Goal: Task Accomplishment & Management: Manage account settings

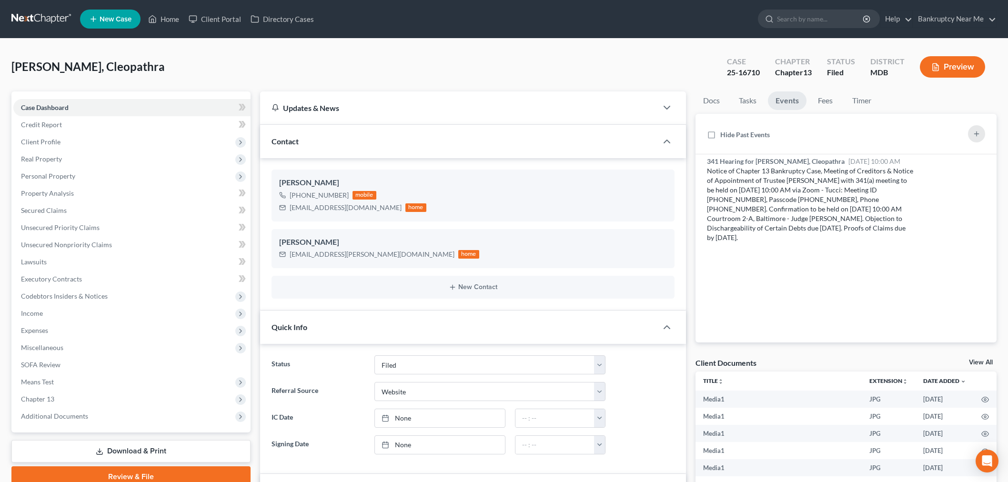
select select "6"
select select "3"
select select "0"
click at [45, 19] on link at bounding box center [41, 18] width 61 height 17
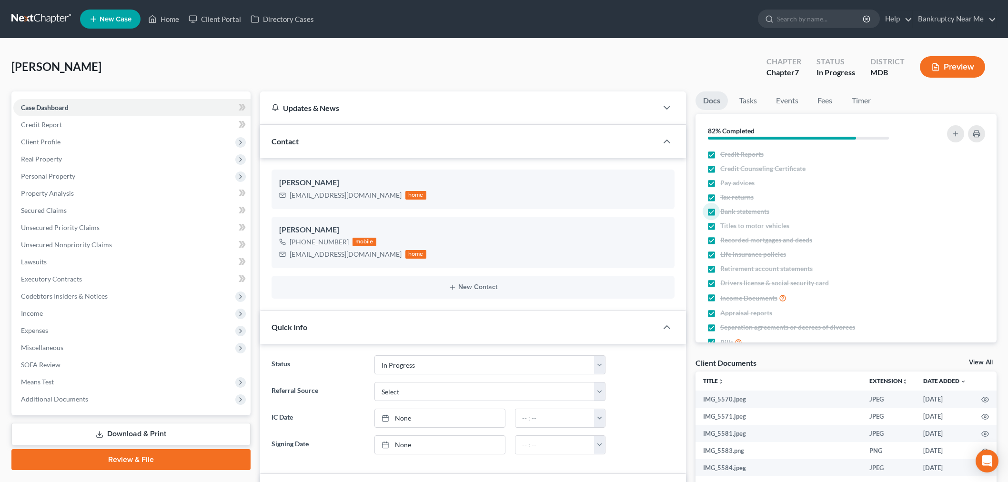
select select "9"
select select "0"
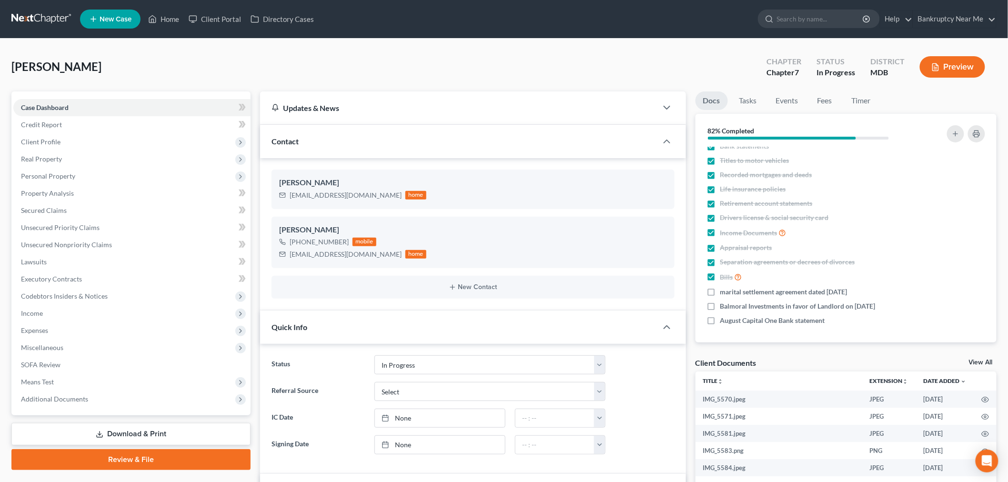
click at [32, 20] on link at bounding box center [41, 18] width 61 height 17
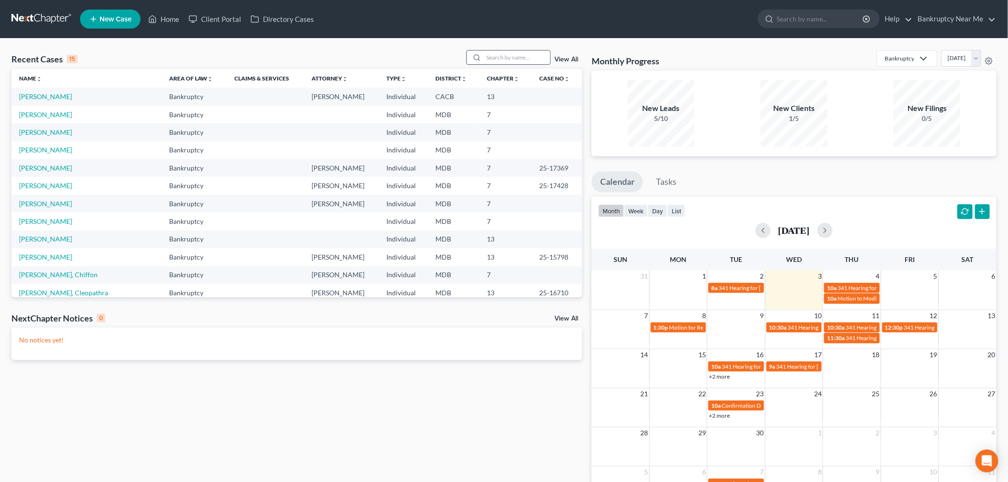
click at [504, 60] on input "search" at bounding box center [517, 57] width 67 height 14
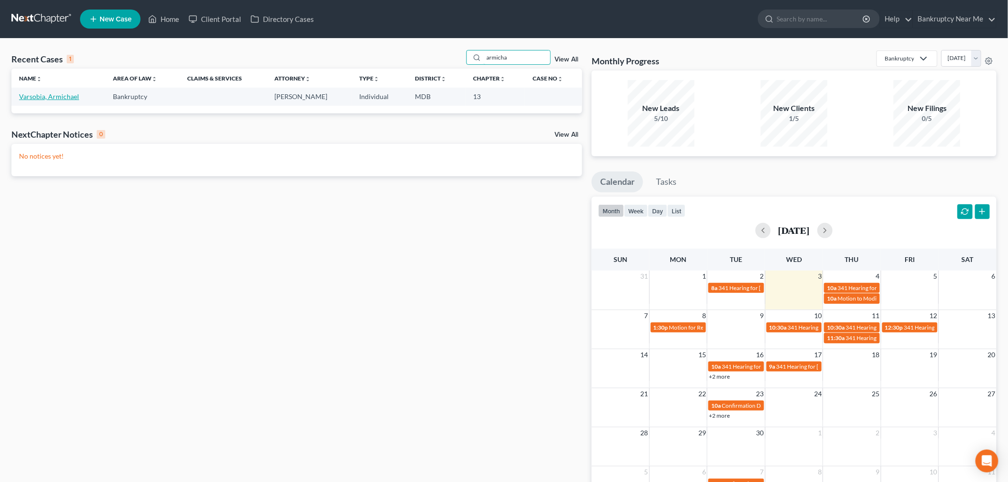
type input "armicha"
click at [38, 95] on link "Varsobia, Armichael" at bounding box center [49, 96] width 60 height 8
select select "6"
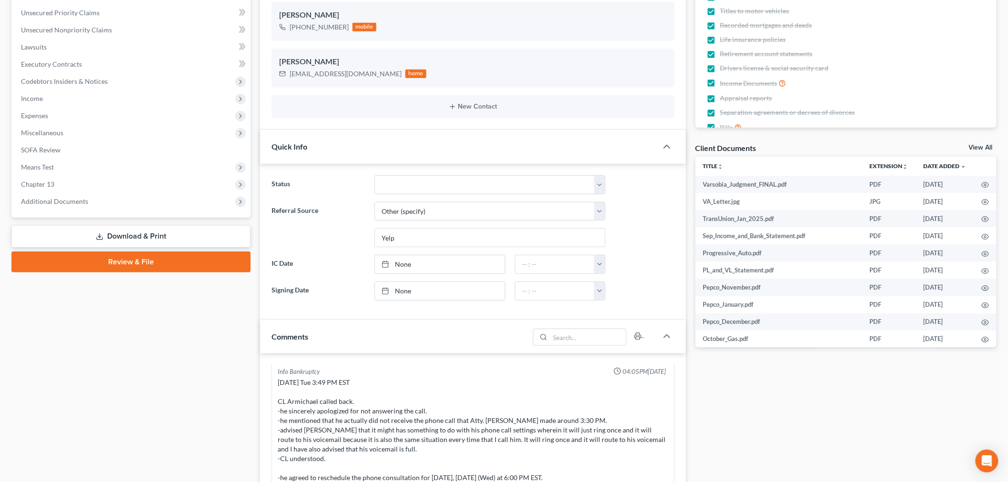
scroll to position [476, 0]
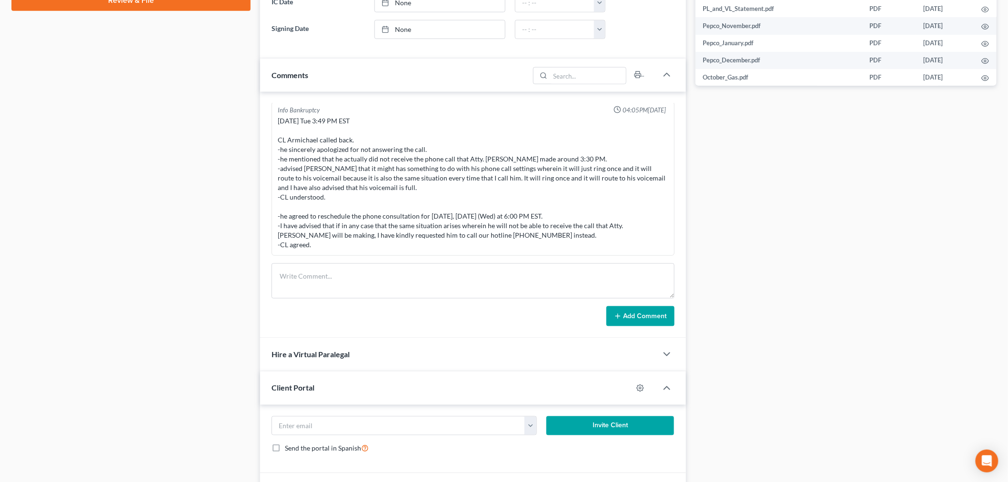
click at [396, 309] on div "Add Comment" at bounding box center [473, 316] width 403 height 20
click at [396, 297] on textarea at bounding box center [473, 280] width 403 height 35
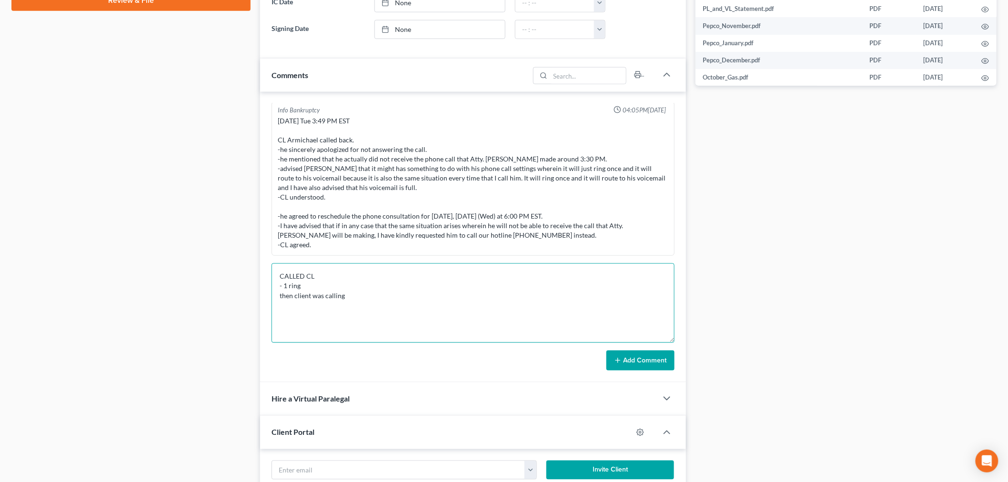
scroll to position [0, 0]
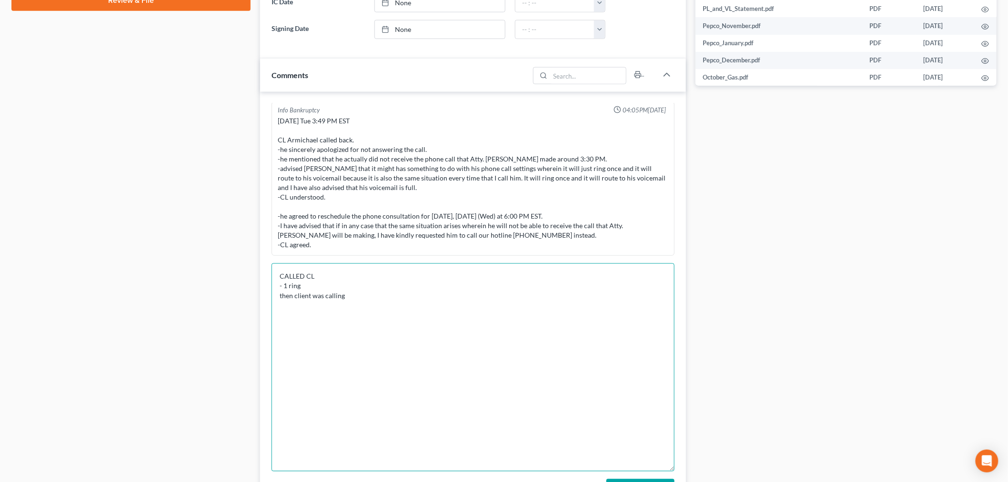
drag, startPoint x: 668, startPoint y: 295, endPoint x: 688, endPoint y: 446, distance: 151.9
click at [681, 470] on div "Iris Kwon 08:59AM, 01/13/2025 From: Iris Kwon Sent: Monday, January 13, 2025 8:…" at bounding box center [473, 301] width 426 height 419
type textarea "CALLED CL - 1 ring then client was calling"
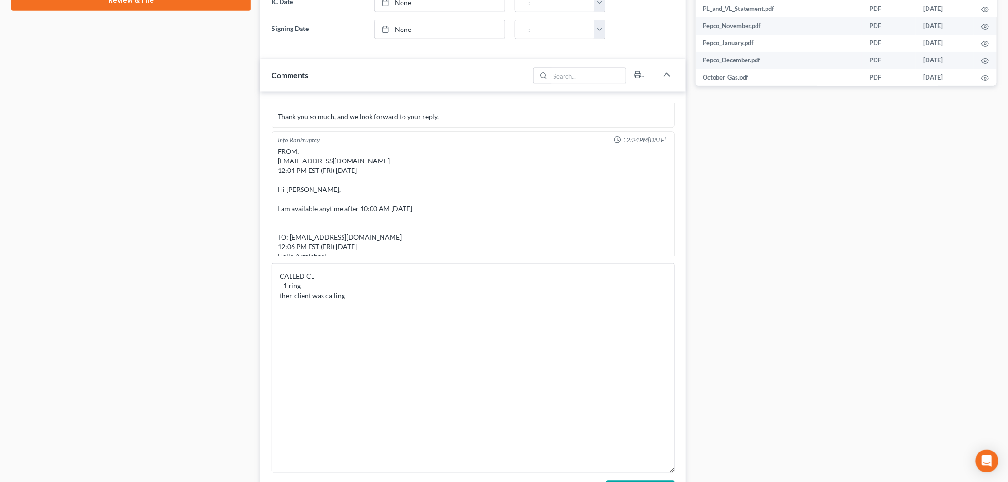
scroll to position [529, 0]
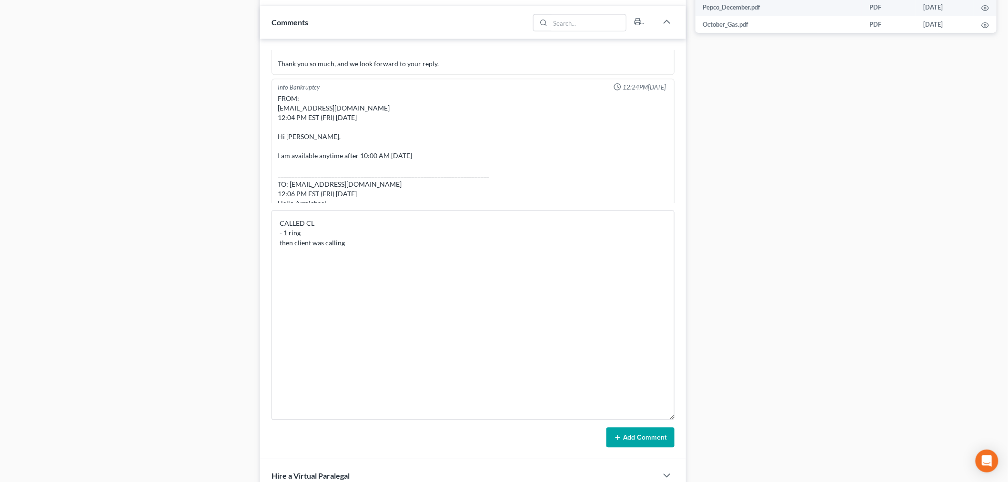
click at [639, 442] on button "Add Comment" at bounding box center [640, 438] width 68 height 20
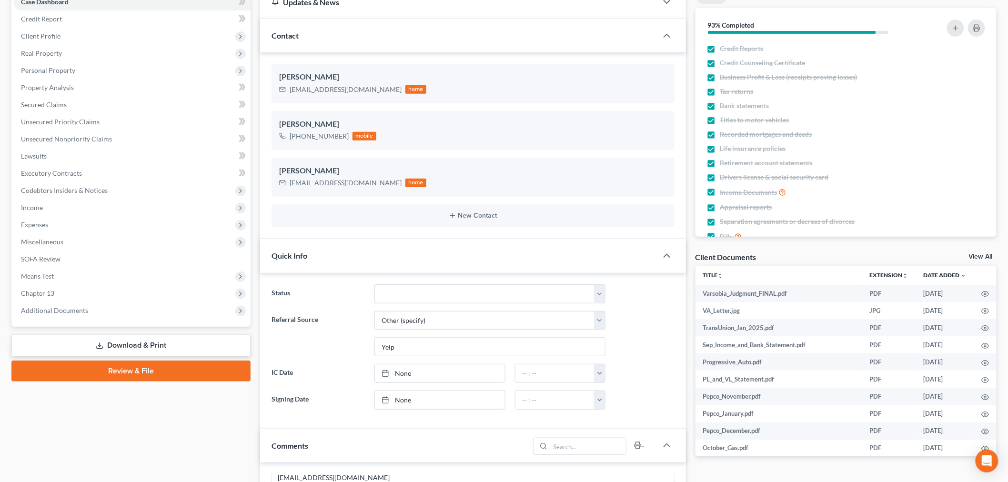
scroll to position [53, 0]
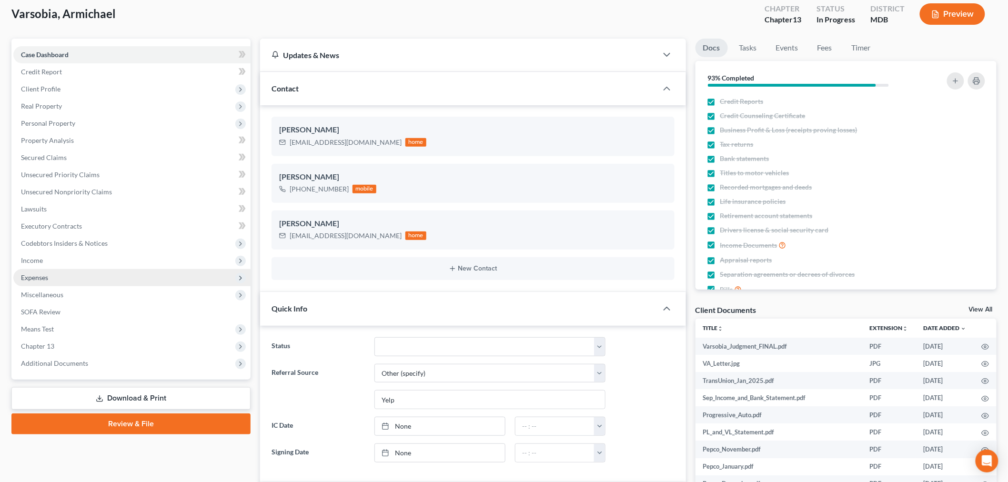
click at [45, 278] on span "Expenses" at bounding box center [34, 277] width 27 height 8
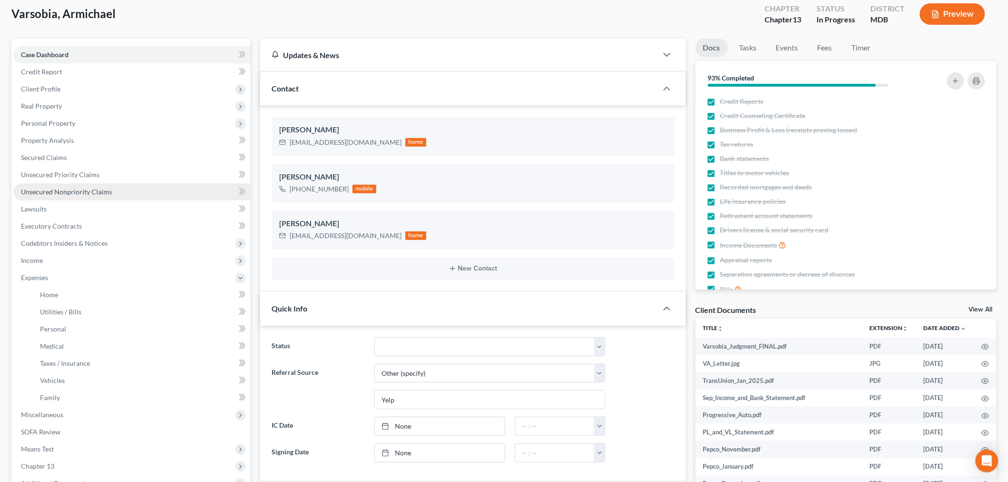
click at [90, 188] on span "Unsecured Nonpriority Claims" at bounding box center [66, 192] width 91 height 8
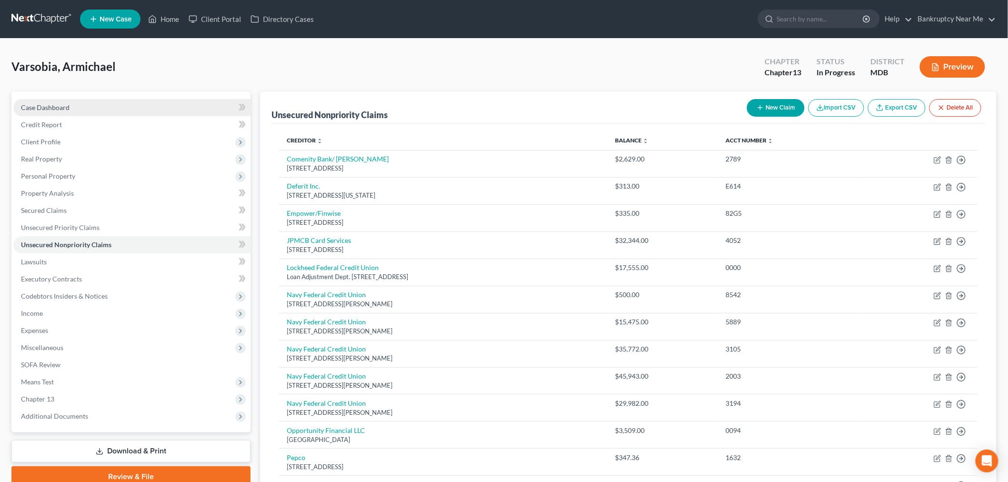
click at [68, 108] on span "Case Dashboard" at bounding box center [45, 107] width 49 height 8
select select "6"
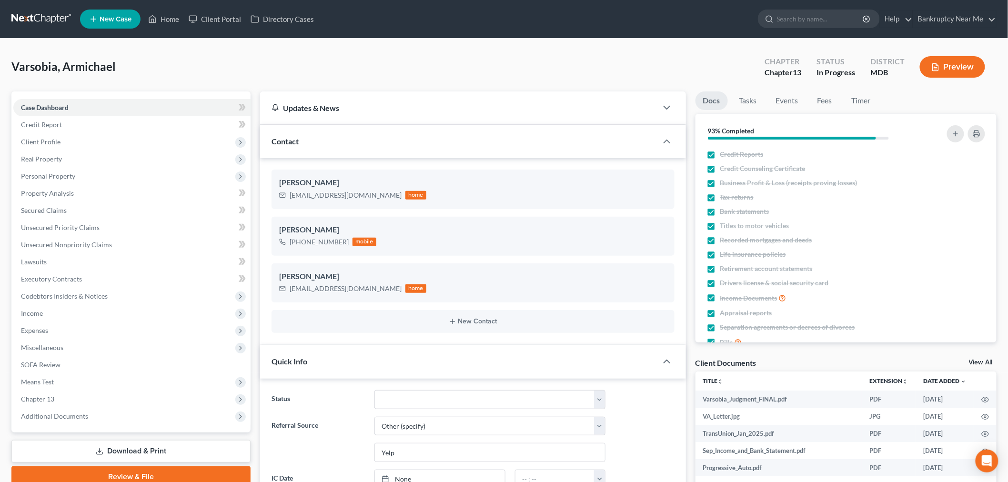
scroll to position [7679, 0]
click at [64, 156] on span "Real Property" at bounding box center [131, 159] width 237 height 17
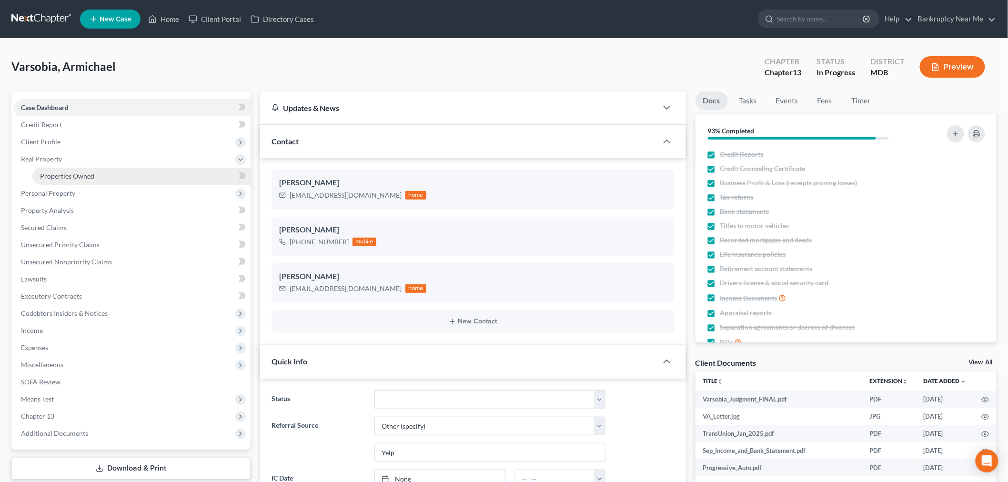
click at [67, 174] on span "Properties Owned" at bounding box center [67, 176] width 54 height 8
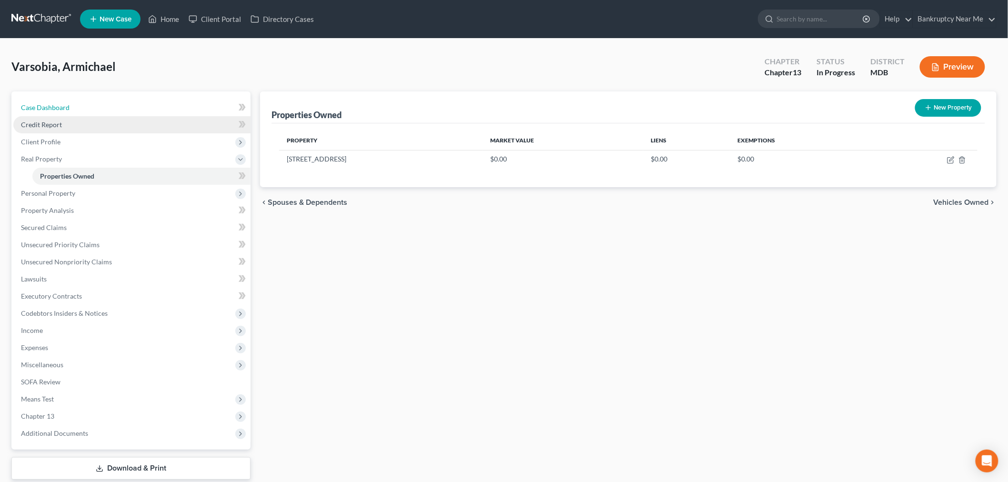
drag, startPoint x: 73, startPoint y: 102, endPoint x: 155, endPoint y: 118, distance: 83.4
click at [73, 102] on link "Case Dashboard" at bounding box center [131, 107] width 237 height 17
select select "6"
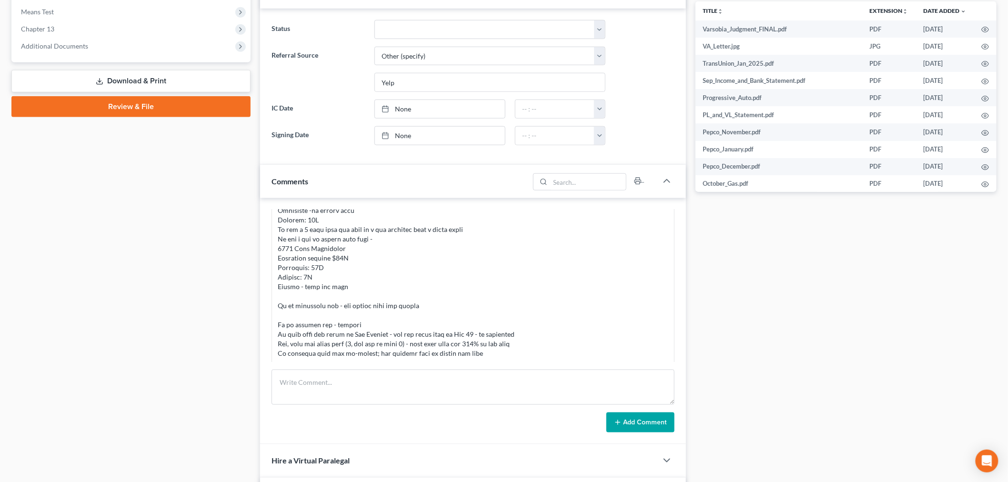
scroll to position [2064, 0]
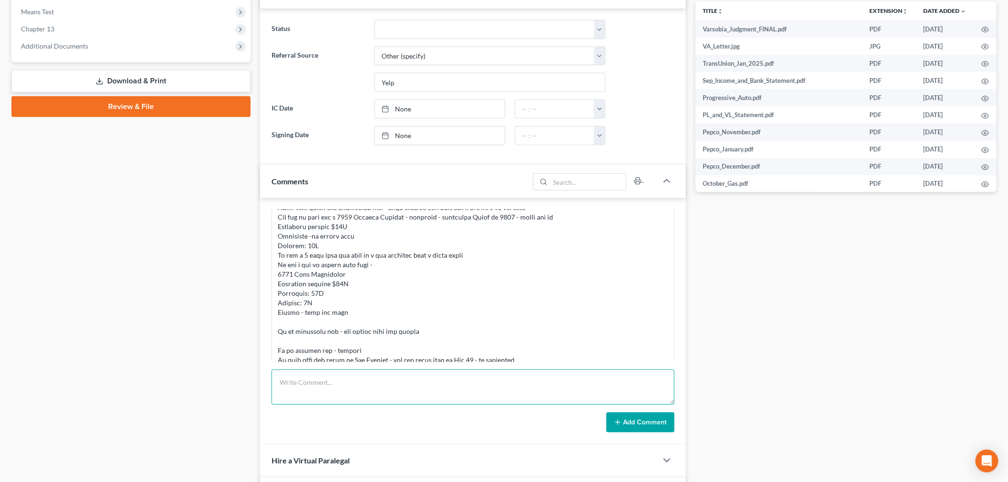
click at [532, 397] on textarea at bounding box center [473, 387] width 403 height 35
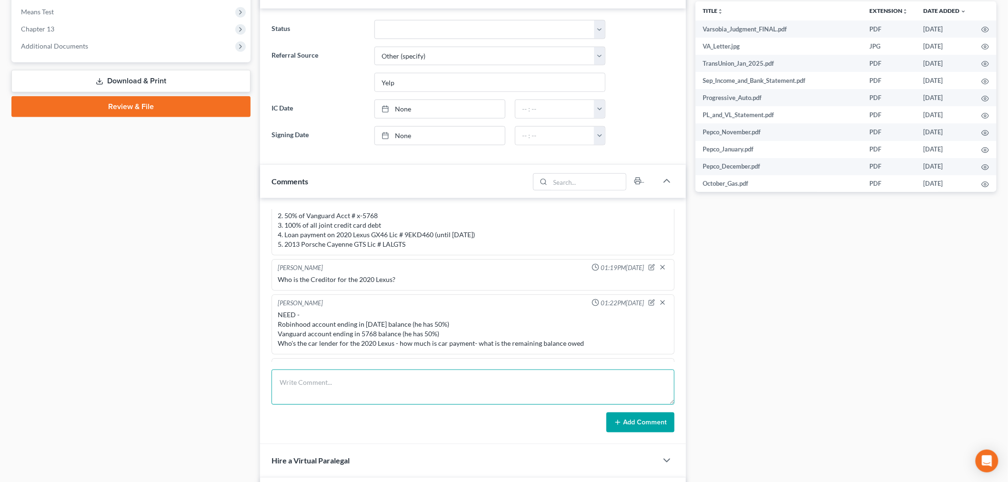
scroll to position [7679, 0]
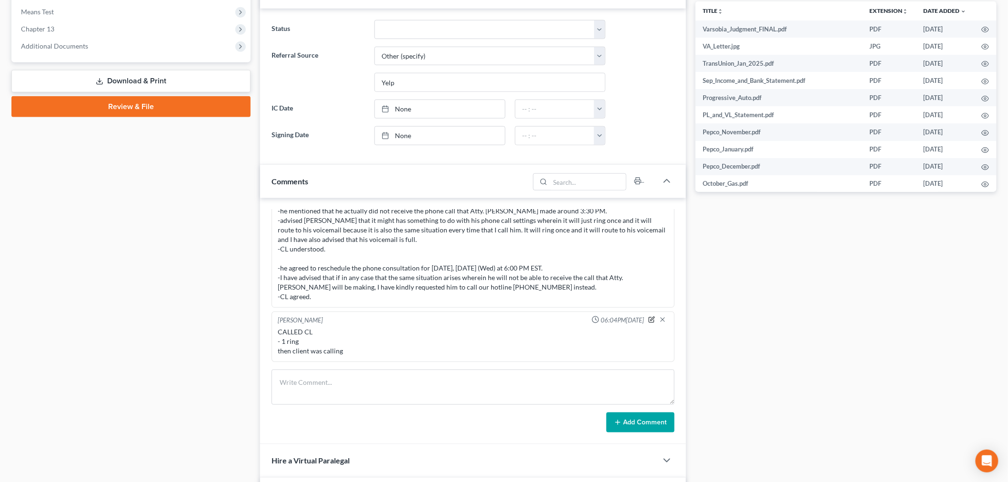
click at [650, 318] on icon "button" at bounding box center [652, 319] width 4 height 4
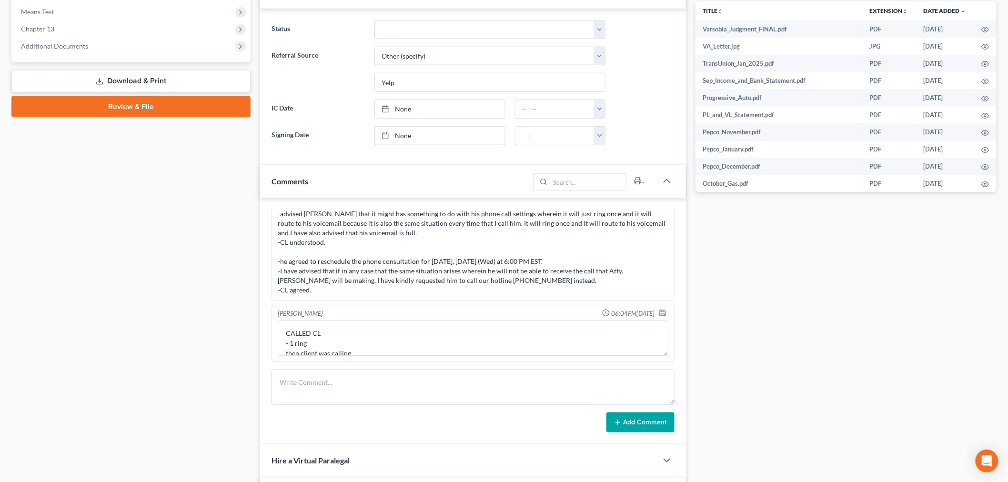
scroll to position [7686, 0]
click at [373, 351] on textarea "CALLED CL - 1 ring then client was calling" at bounding box center [473, 338] width 391 height 35
type textarea "CALLED CL - 1 ring then client was calling Logix is calling him - account is ch…"
click at [661, 310] on polyline "button" at bounding box center [662, 310] width 2 height 1
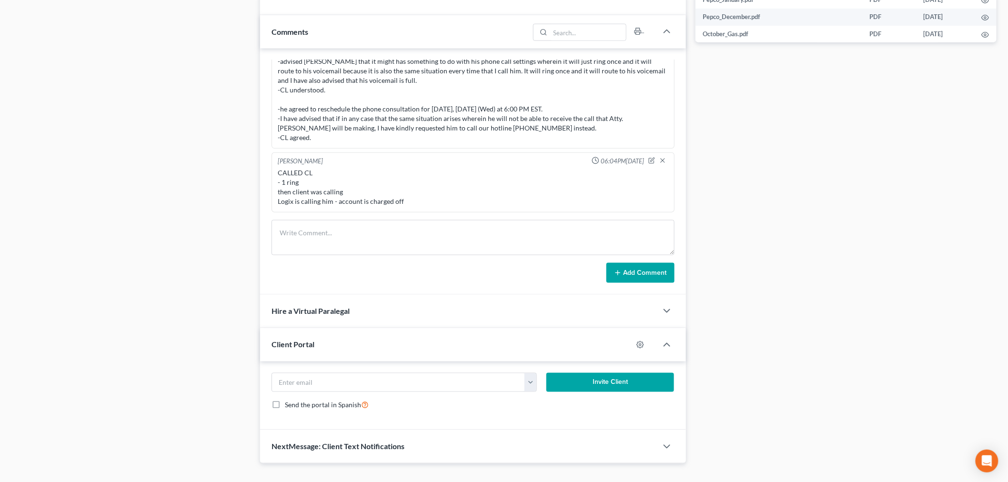
scroll to position [529, 0]
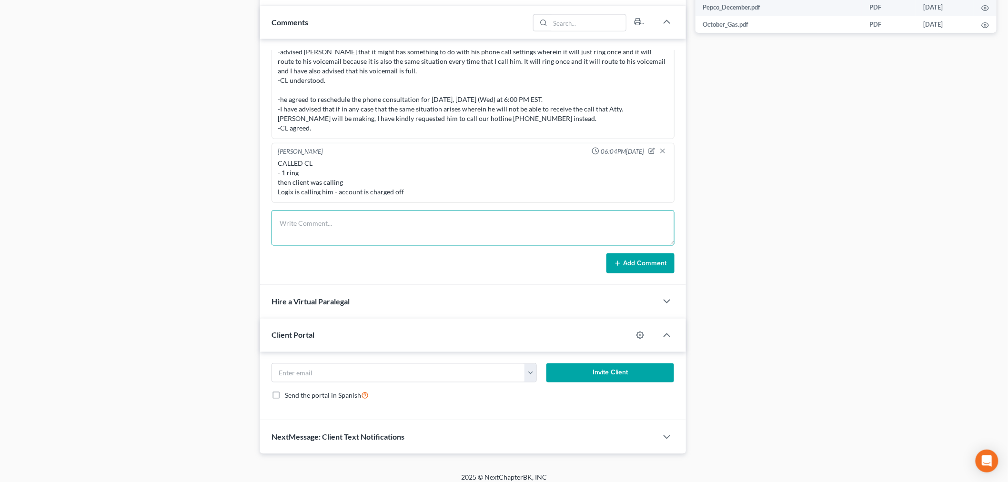
click at [368, 230] on textarea at bounding box center [473, 228] width 403 height 35
drag, startPoint x: 468, startPoint y: 223, endPoint x: 225, endPoint y: 222, distance: 243.0
click at [225, 222] on div "Petition Navigation Case Dashboard Payments Invoices Payments Payments Credit R…" at bounding box center [504, 8] width 995 height 892
type textarea "Discussed the transfer of real property and how he may be in a 100% plan"
click at [656, 265] on button "Add Comment" at bounding box center [640, 263] width 68 height 20
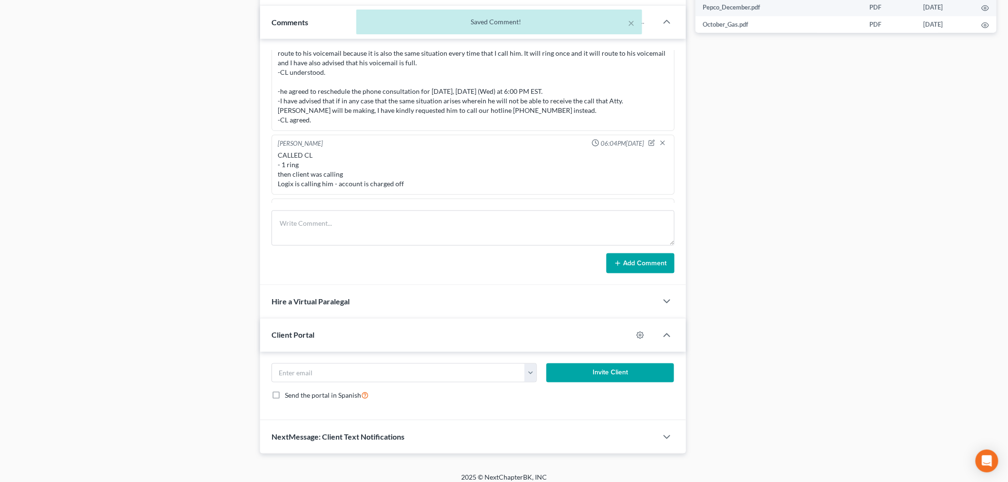
scroll to position [7724, 0]
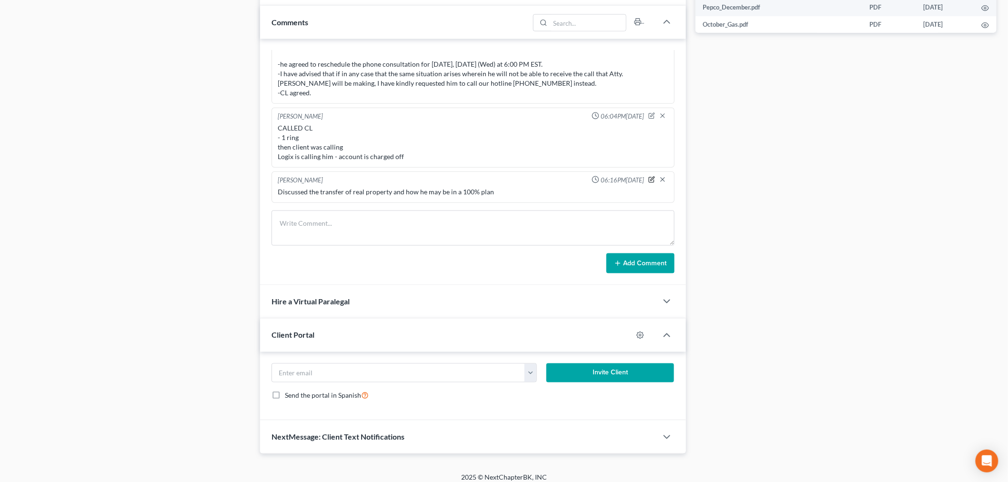
drag, startPoint x: 643, startPoint y: 182, endPoint x: 638, endPoint y: 185, distance: 5.3
click at [649, 182] on icon "button" at bounding box center [651, 179] width 5 height 5
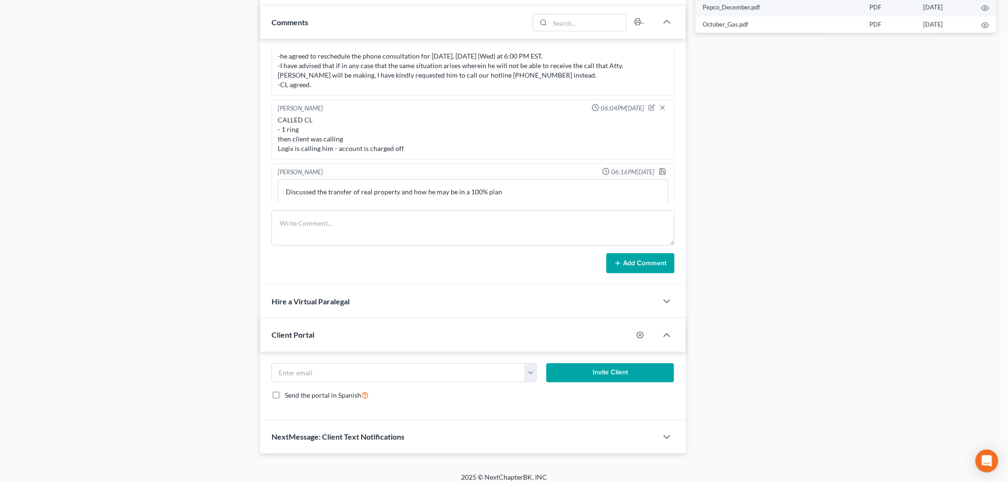
scroll to position [7750, 0]
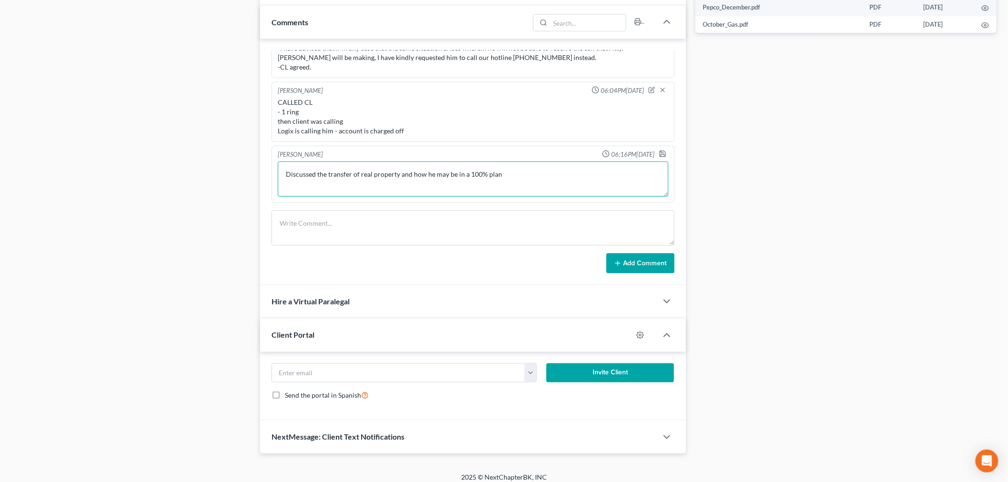
click at [539, 192] on textarea "Discussed the transfer of real property and how he may be in a 100% plan" at bounding box center [473, 178] width 391 height 35
click at [508, 190] on textarea "Discussed the transfer of real property and how he may be in a 100% plan - told…" at bounding box center [473, 178] width 391 height 35
type textarea "Discussed the transfer of real property and how he may be in a 100% plan - told…"
drag, startPoint x: 654, startPoint y: 152, endPoint x: 687, endPoint y: 149, distance: 33.5
click at [661, 152] on polyline "button" at bounding box center [662, 151] width 2 height 1
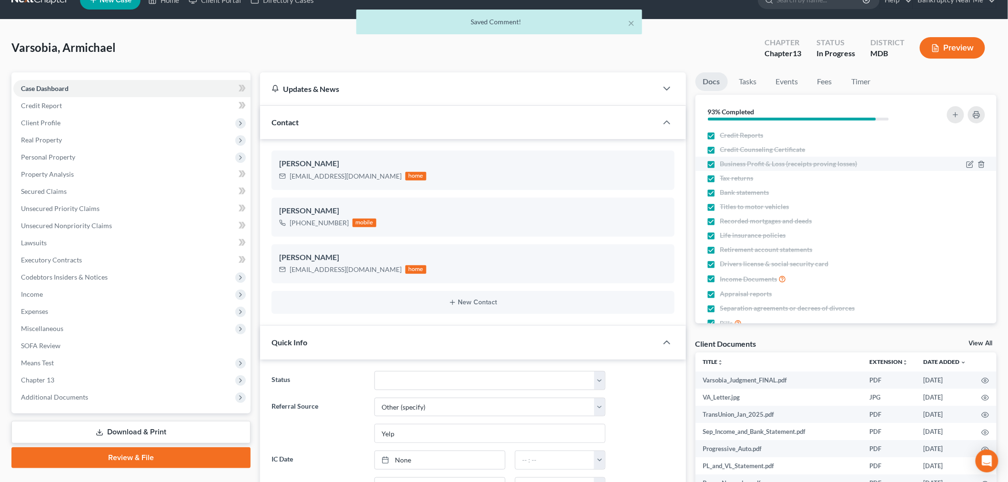
scroll to position [0, 0]
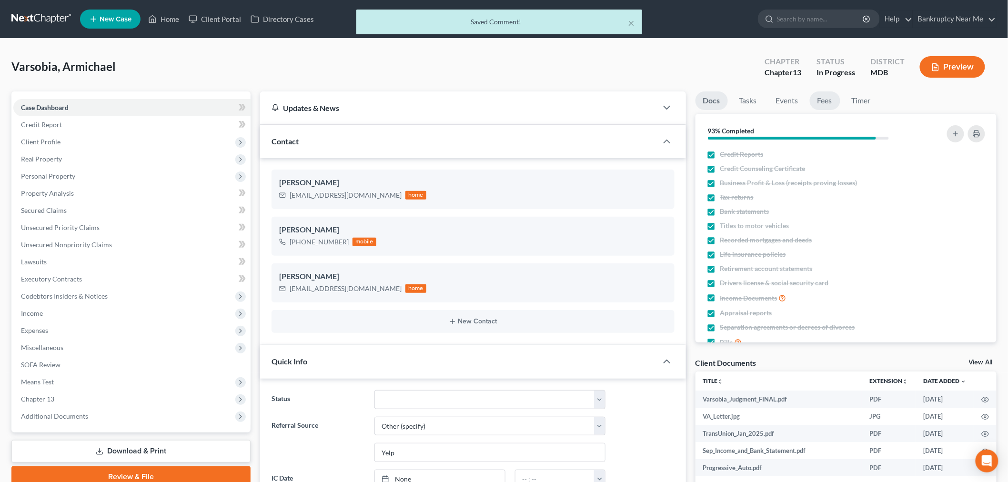
drag, startPoint x: 830, startPoint y: 87, endPoint x: 822, endPoint y: 96, distance: 12.5
click at [830, 87] on div "Varsobia, Armichael Upgraded Chapter Chapter 13 Status In Progress District MDB…" at bounding box center [503, 70] width 985 height 41
click at [821, 99] on link "Fees" at bounding box center [825, 100] width 30 height 19
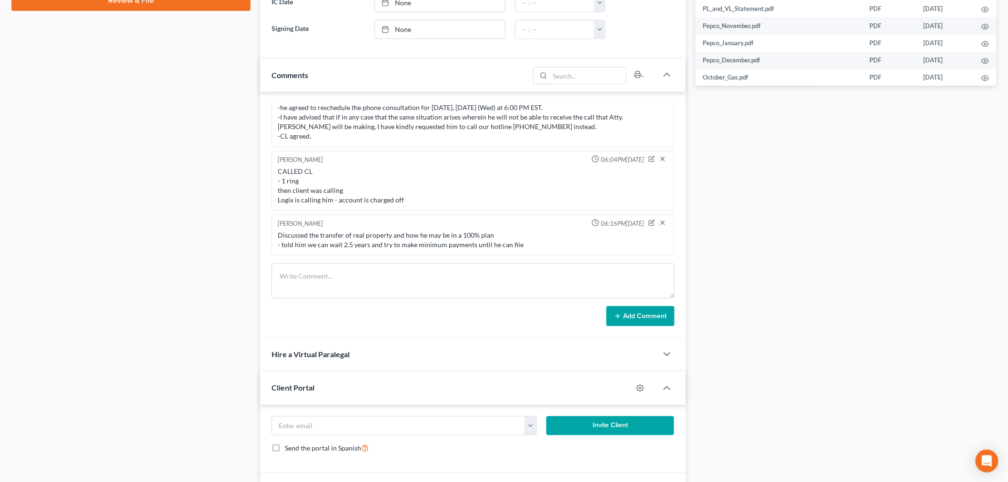
scroll to position [538, 0]
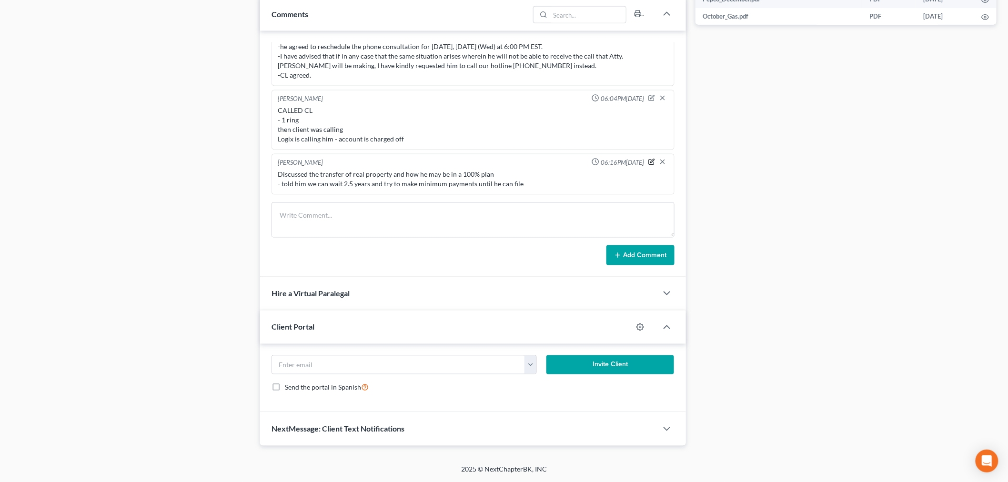
click at [648, 159] on icon "button" at bounding box center [651, 162] width 7 height 7
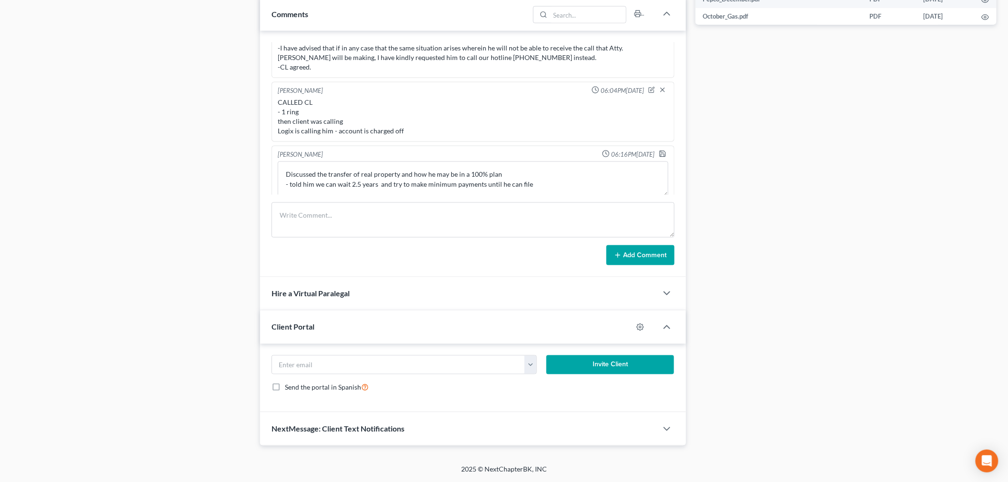
scroll to position [7750, 0]
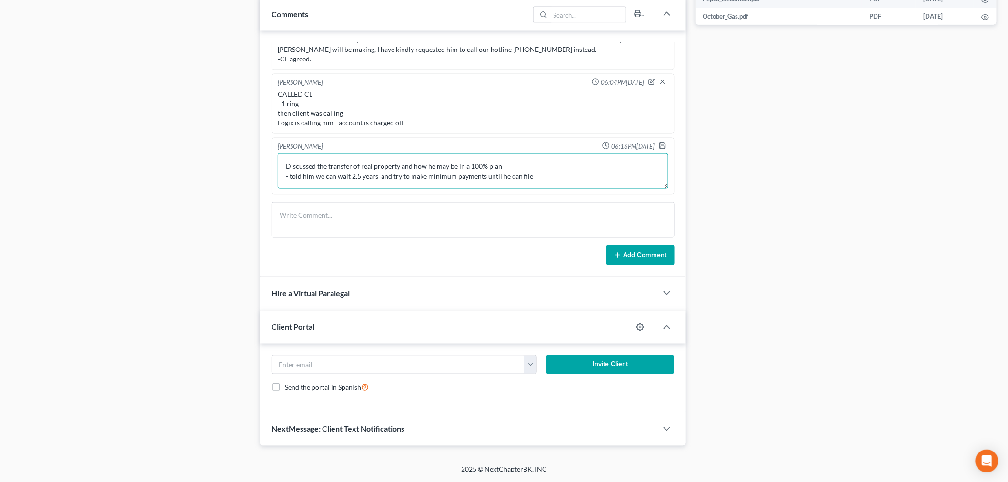
click at [555, 187] on textarea "Discussed the transfer of real property and how he may be in a 100% plan - told…" at bounding box center [473, 170] width 391 height 35
type textarea "Discussed the transfer of real property and how he may be in a 100% plan - told…"
click at [661, 146] on polyline "button" at bounding box center [662, 147] width 3 height 2
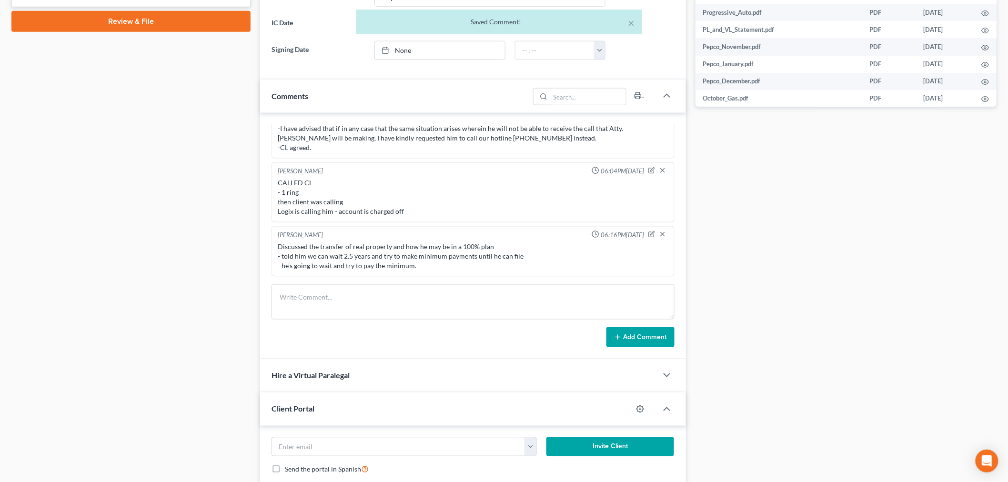
scroll to position [273, 0]
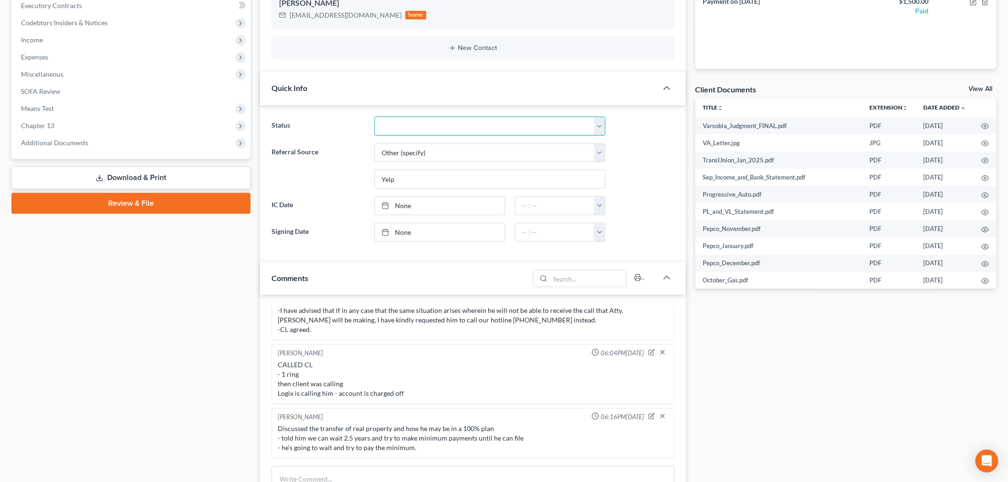
click at [484, 124] on select "Discharged Discharged & Reported Discharge Litigation Dismissal Notice Dismisse…" at bounding box center [489, 126] width 231 height 19
select select "8"
click at [374, 117] on select "Discharged Discharged & Reported Discharge Litigation Dismissal Notice Dismisse…" at bounding box center [489, 126] width 231 height 19
drag, startPoint x: 770, startPoint y: 333, endPoint x: 767, endPoint y: 323, distance: 10.4
click at [769, 332] on div "Docs Tasks Events Fees Timer 93% Completed Nothing here yet! Credit Reports Cre…" at bounding box center [846, 264] width 311 height 892
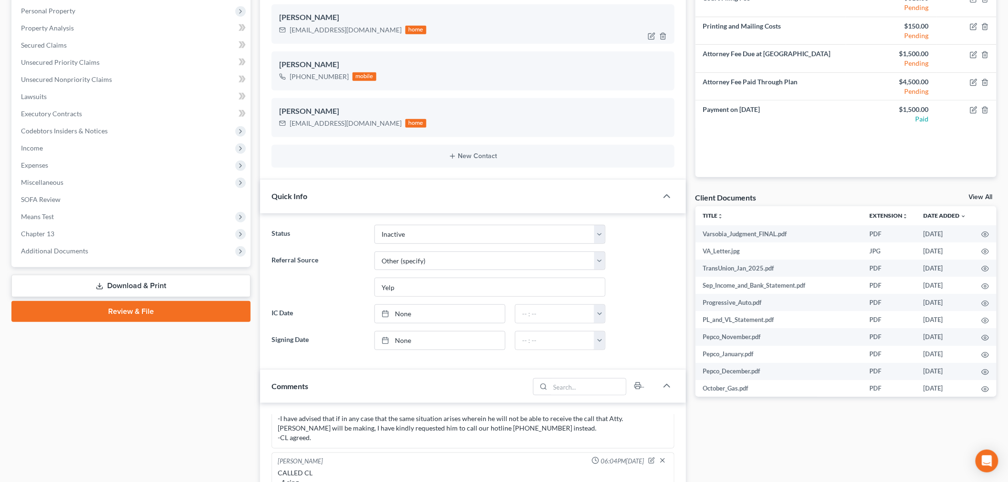
scroll to position [0, 0]
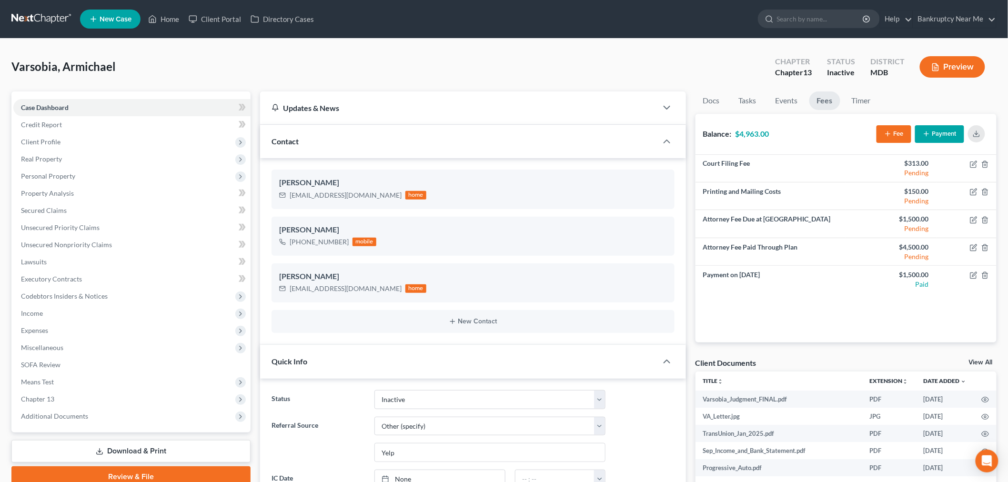
click at [30, 18] on link at bounding box center [41, 18] width 61 height 17
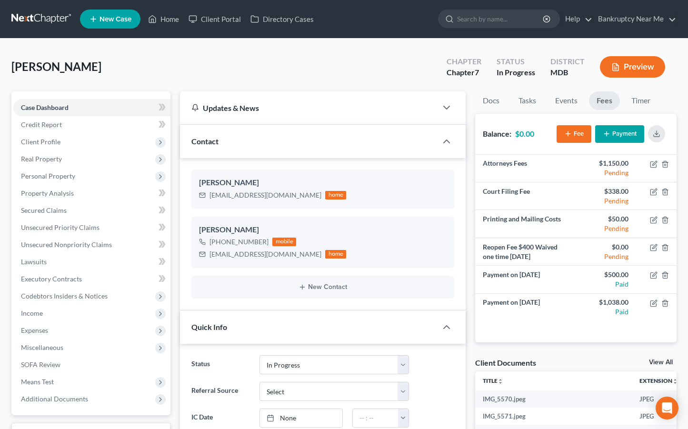
select select "9"
select select "0"
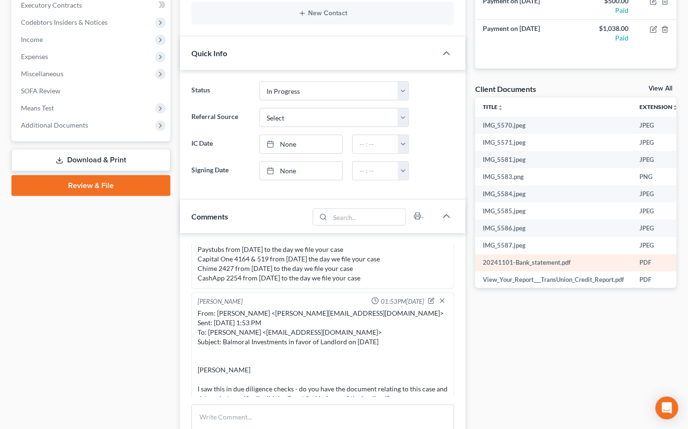
scroll to position [159, 0]
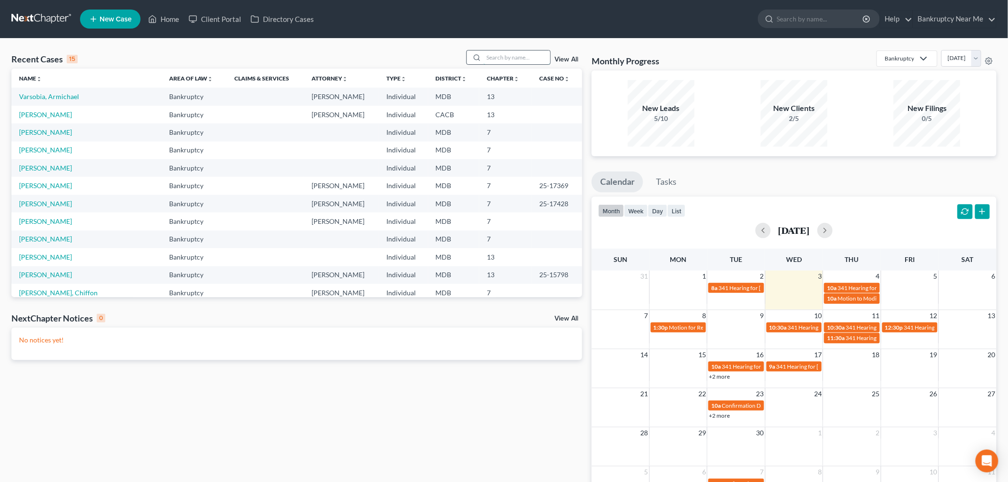
click at [505, 54] on input "search" at bounding box center [517, 57] width 67 height 14
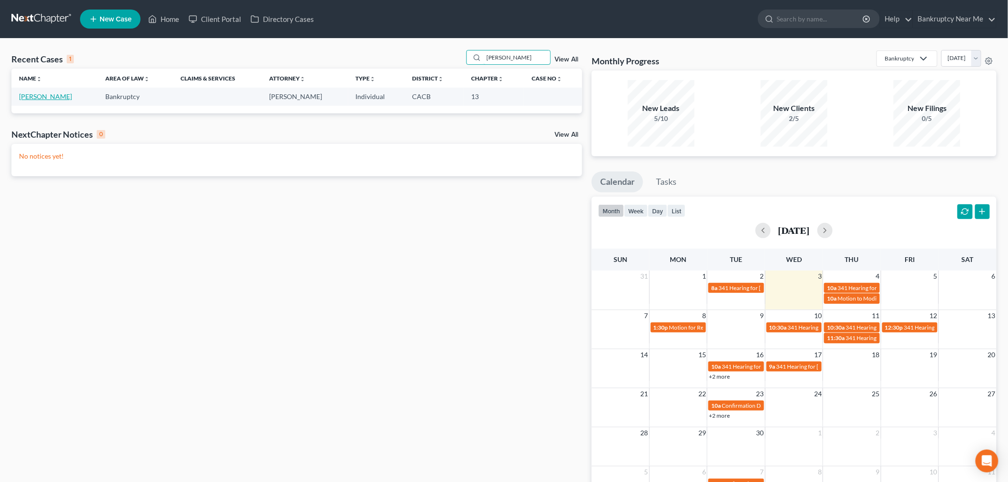
type input "[PERSON_NAME]"
click at [42, 100] on link "[PERSON_NAME]" at bounding box center [45, 96] width 53 height 8
select select "6"
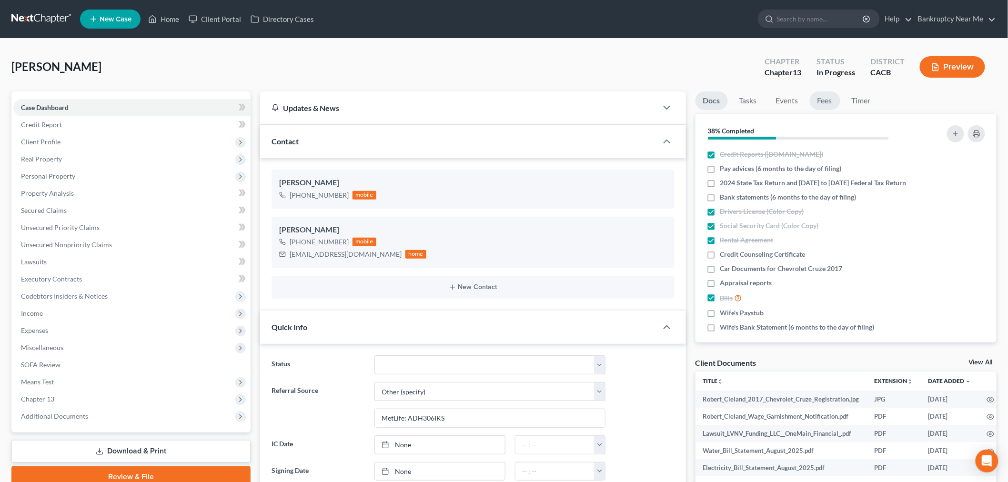
scroll to position [2374, 0]
click at [820, 98] on link "Fees" at bounding box center [825, 100] width 30 height 19
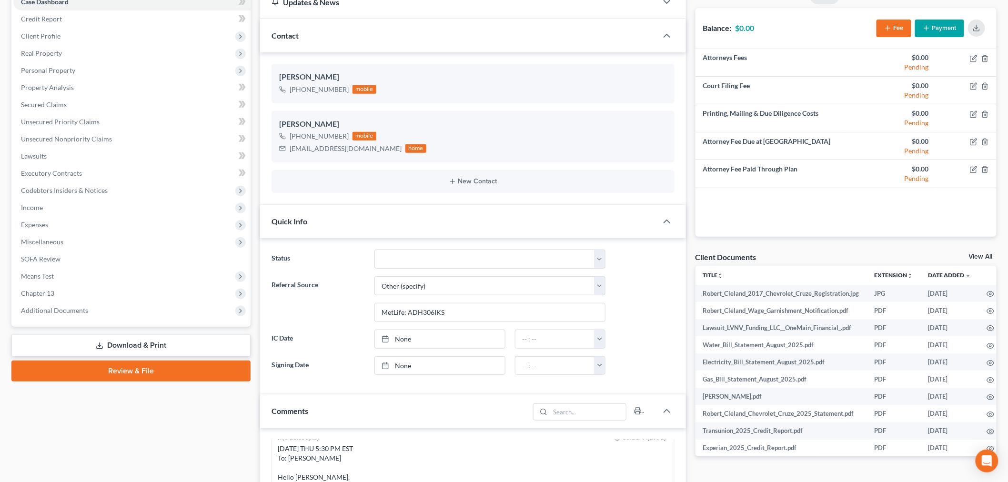
scroll to position [53, 0]
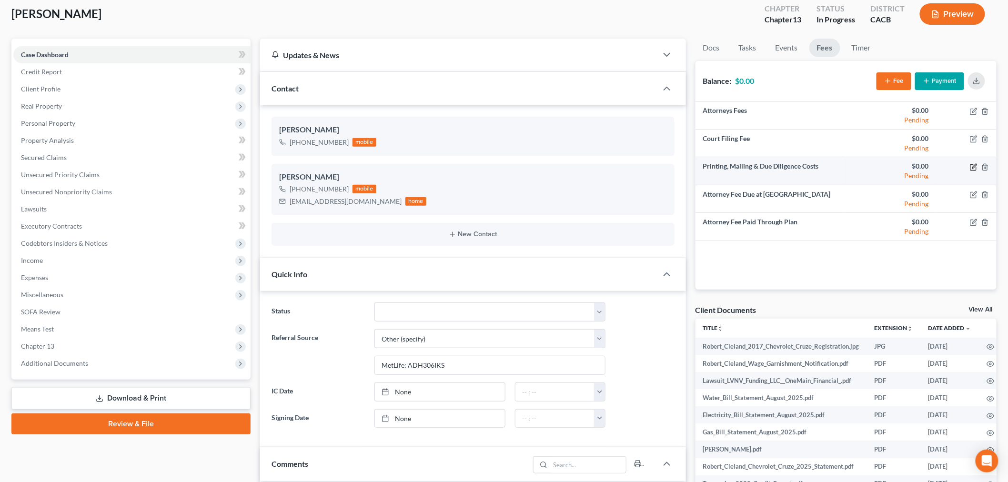
click at [970, 165] on icon "button" at bounding box center [974, 167] width 8 height 8
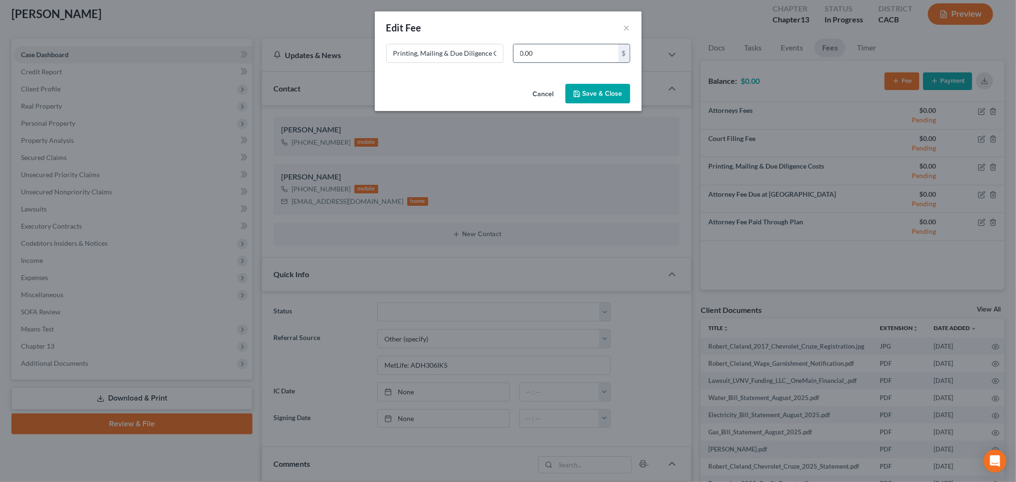
click at [595, 58] on input "0.00" at bounding box center [566, 53] width 105 height 18
type input "150"
click at [600, 91] on button "Save & Close" at bounding box center [597, 94] width 65 height 20
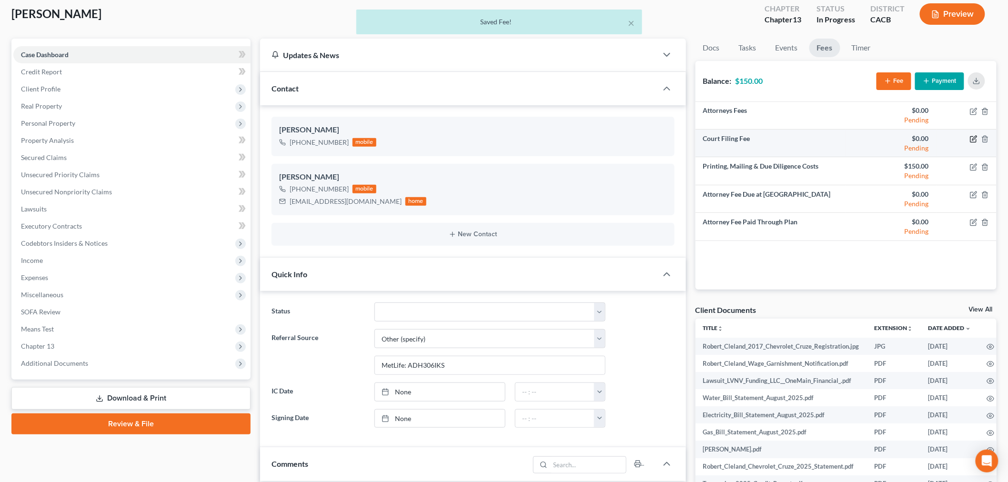
click at [974, 140] on icon "button" at bounding box center [974, 139] width 8 height 8
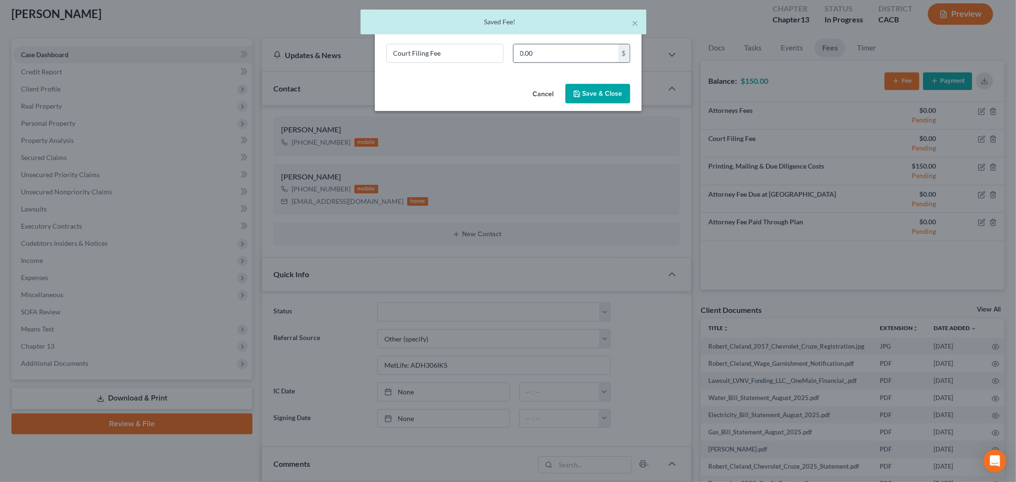
click at [586, 48] on input "0.00" at bounding box center [566, 53] width 105 height 18
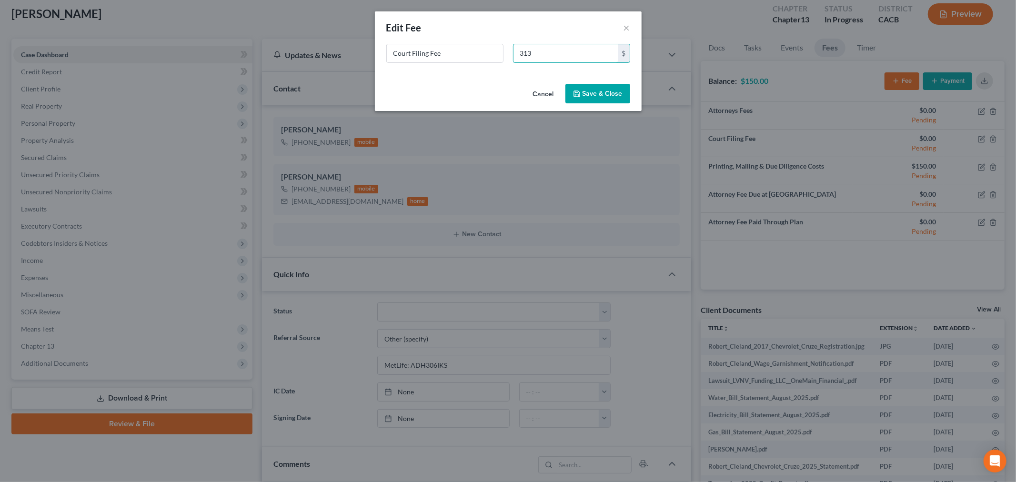
type input "313"
click at [580, 92] on icon "button" at bounding box center [577, 94] width 6 height 6
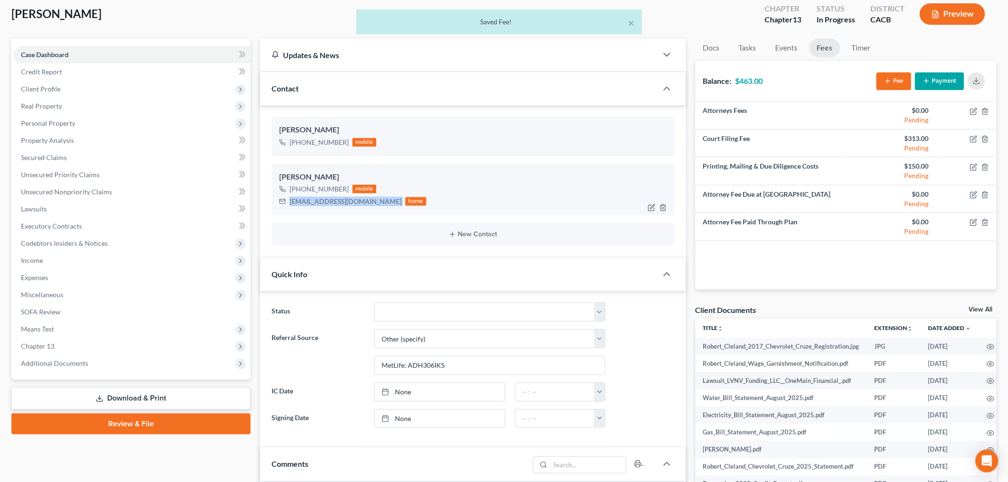
drag, startPoint x: 358, startPoint y: 201, endPoint x: 283, endPoint y: 202, distance: 75.3
click at [283, 202] on div "tcleland47@gmail.com home" at bounding box center [352, 201] width 147 height 12
copy div "tcleland47@gmail.com"
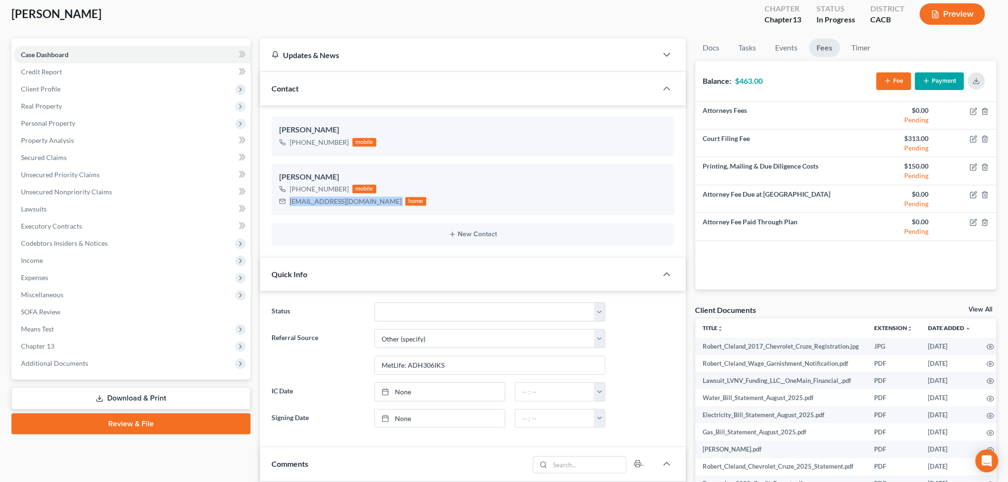
drag, startPoint x: 96, startPoint y: 12, endPoint x: 3, endPoint y: 13, distance: 92.9
click at [0, 15] on div "Cleland, Robert Upgraded Chapter Chapter 13 Status In Progress District CACB Pr…" at bounding box center [504, 446] width 1008 height 920
copy span "Cleland, Robert"
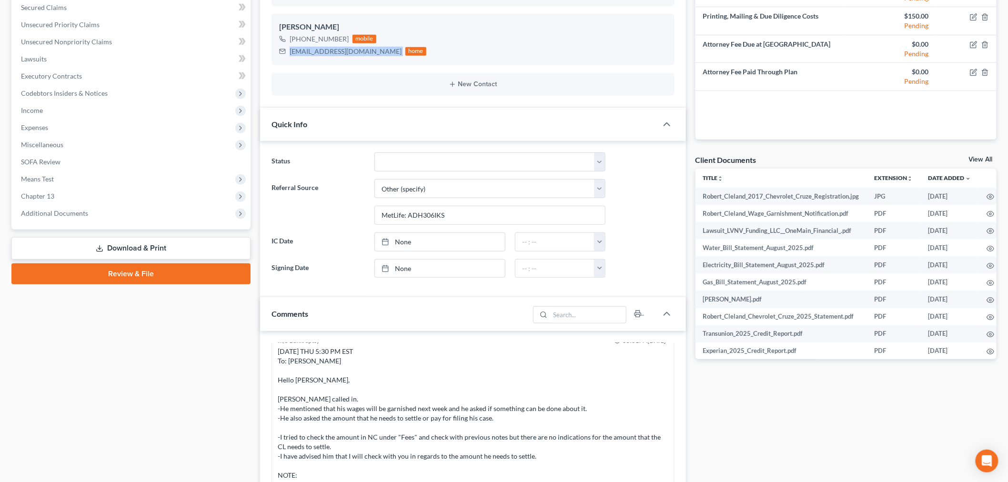
scroll to position [317, 0]
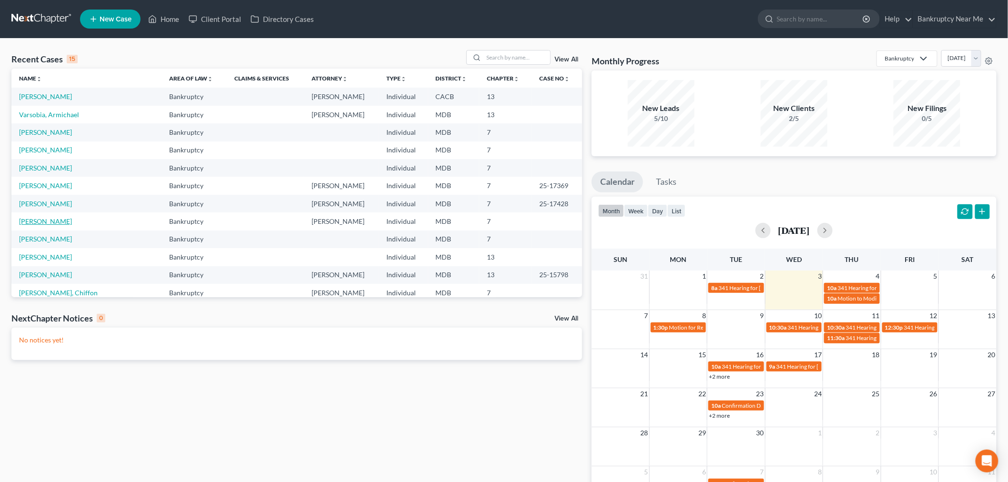
click at [54, 220] on link "[PERSON_NAME]" at bounding box center [45, 221] width 53 height 8
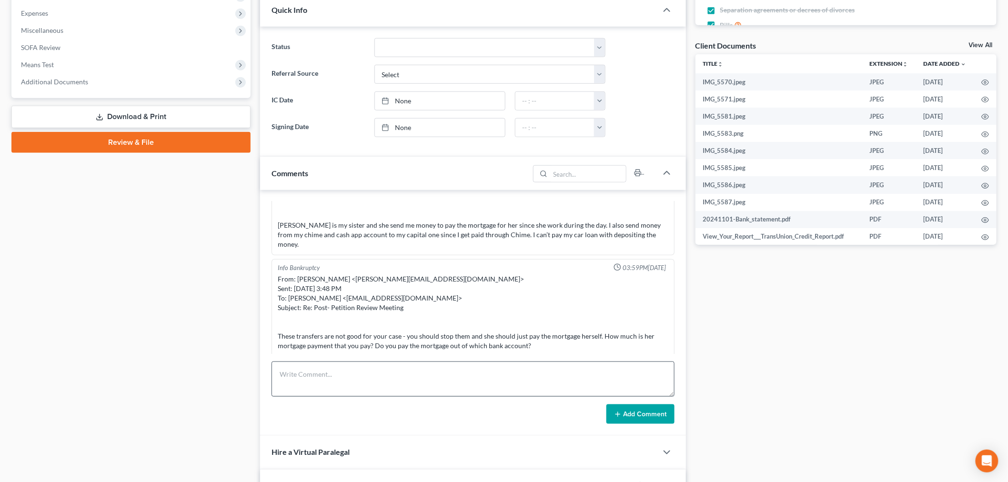
scroll to position [1029, 0]
drag, startPoint x: 407, startPoint y: 376, endPoint x: 448, endPoint y: 387, distance: 41.8
click at [406, 377] on textarea at bounding box center [473, 379] width 403 height 35
paste textarea "________________________________________ From: Stacyann Julius <mrs.sjulius@yah…"
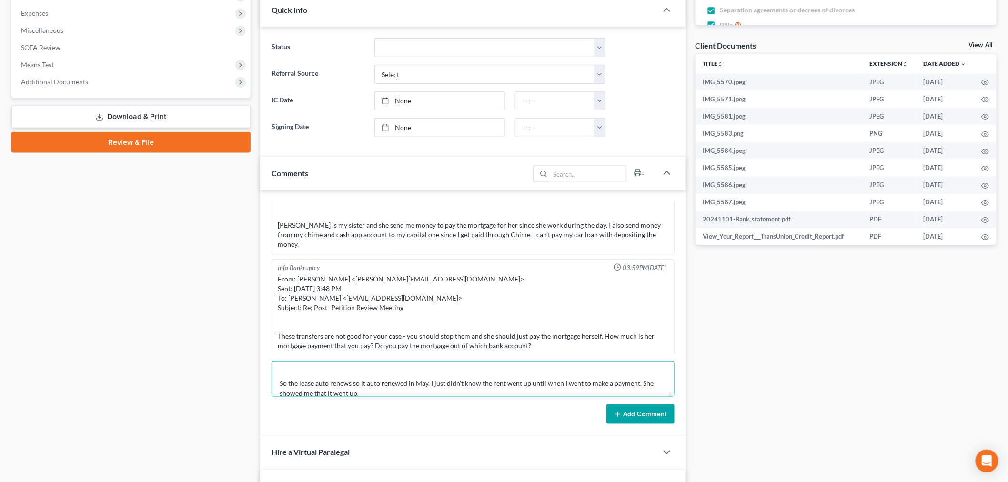
type textarea "________________________________________ From: Stacyann Julius <mrs.sjulius@yah…"
click at [650, 422] on button "Add Comment" at bounding box center [640, 414] width 68 height 20
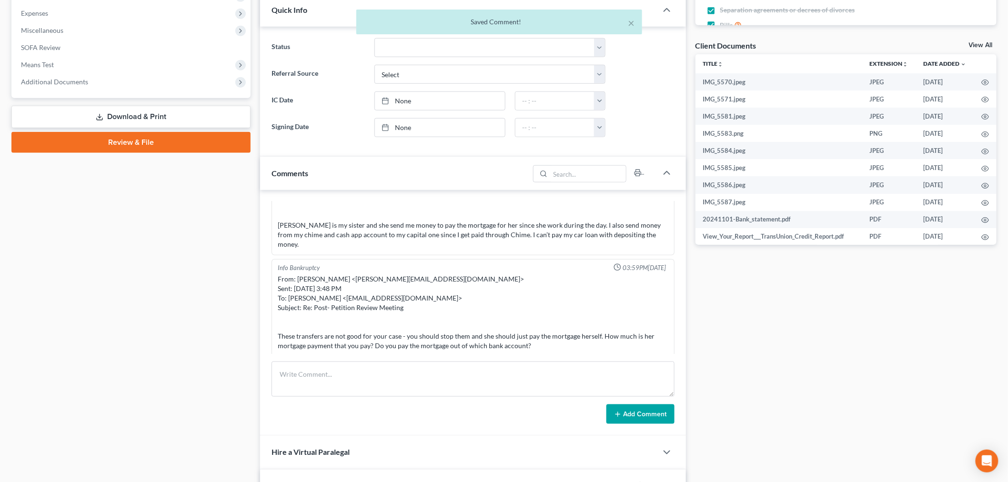
scroll to position [11048, 0]
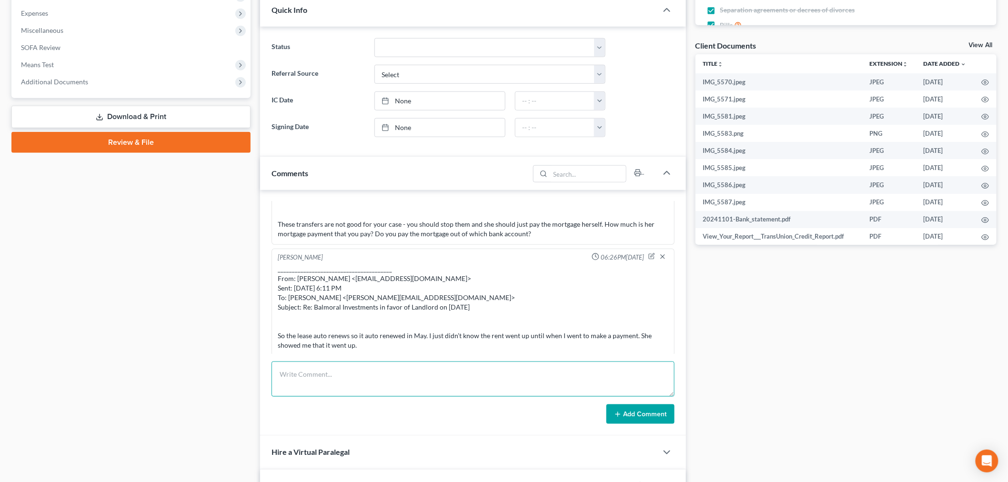
drag, startPoint x: 608, startPoint y: 371, endPoint x: 632, endPoint y: 401, distance: 38.0
click at [607, 371] on textarea at bounding box center [473, 379] width 403 height 35
paste textarea "From: Iris Kwon <iris@bankruptcynearme.org> Sent: Wednesday, September 03, 2025…"
type textarea "From: Iris Kwon <iris@bankruptcynearme.org> Sent: Wednesday, September 03, 2025…"
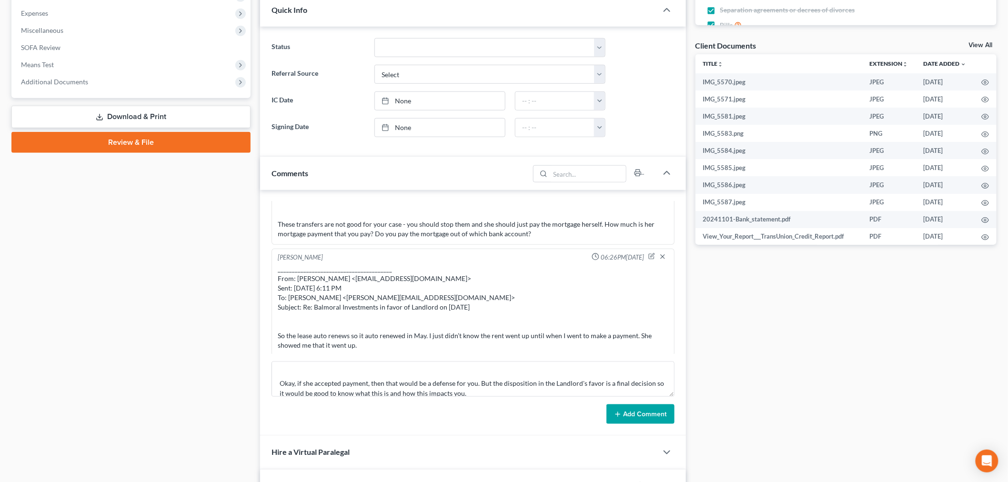
drag, startPoint x: 635, startPoint y: 410, endPoint x: 761, endPoint y: 367, distance: 132.7
click at [635, 410] on button "Add Comment" at bounding box center [640, 414] width 68 height 20
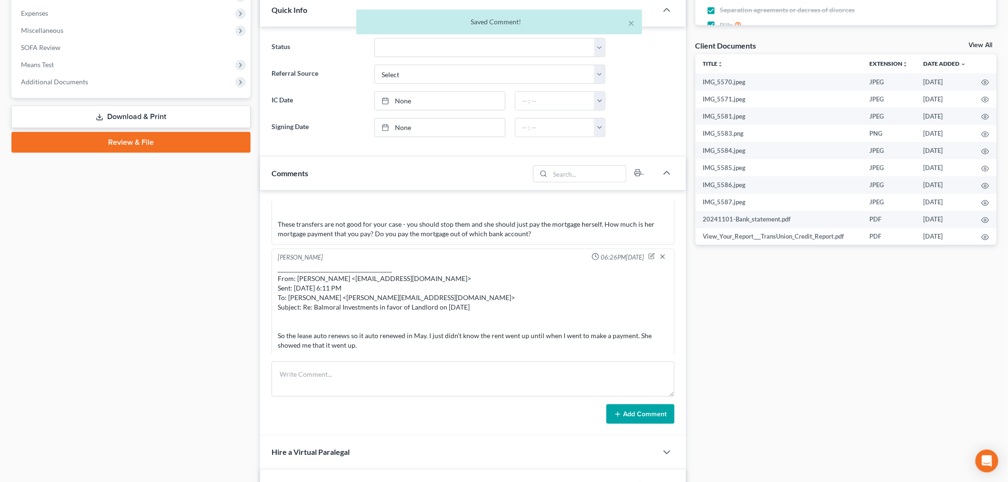
scroll to position [11150, 0]
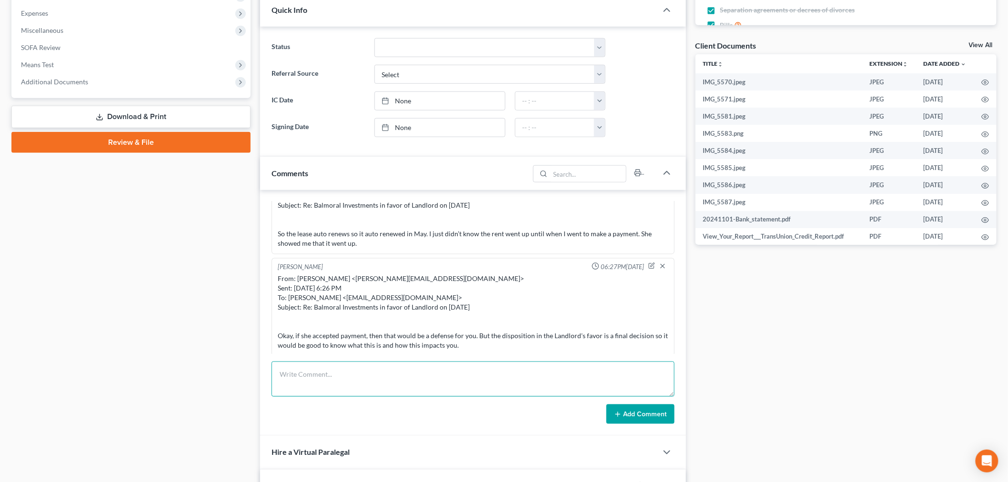
drag, startPoint x: 550, startPoint y: 373, endPoint x: 545, endPoint y: 377, distance: 5.8
click at [547, 375] on textarea at bounding box center [473, 379] width 403 height 35
paste textarea "From: Stacyann Julius <mrs.sjulius@yahoo.com> Sent: Wednesday, September 03, 20…"
type textarea "From: Stacyann Julius <mrs.sjulius@yahoo.com> Sent: Wednesday, September 03, 20…"
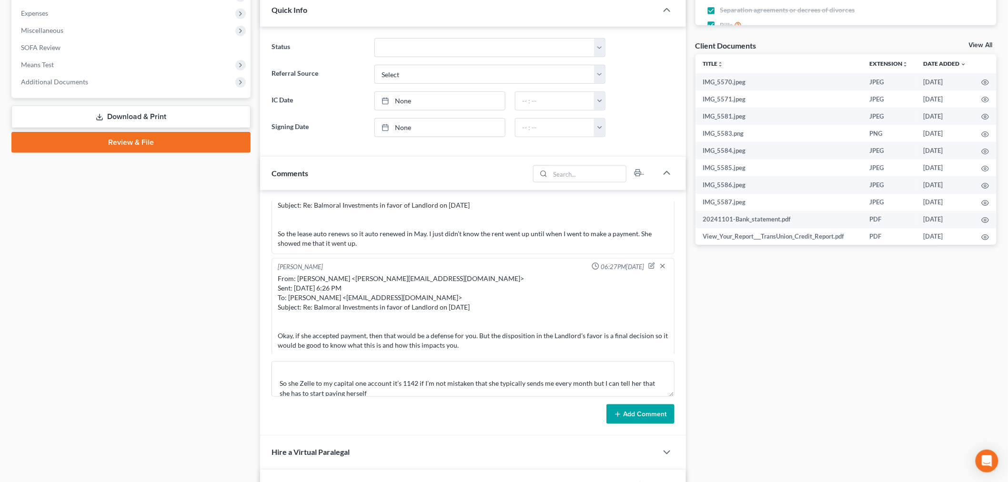
click at [629, 413] on button "Add Comment" at bounding box center [640, 414] width 68 height 20
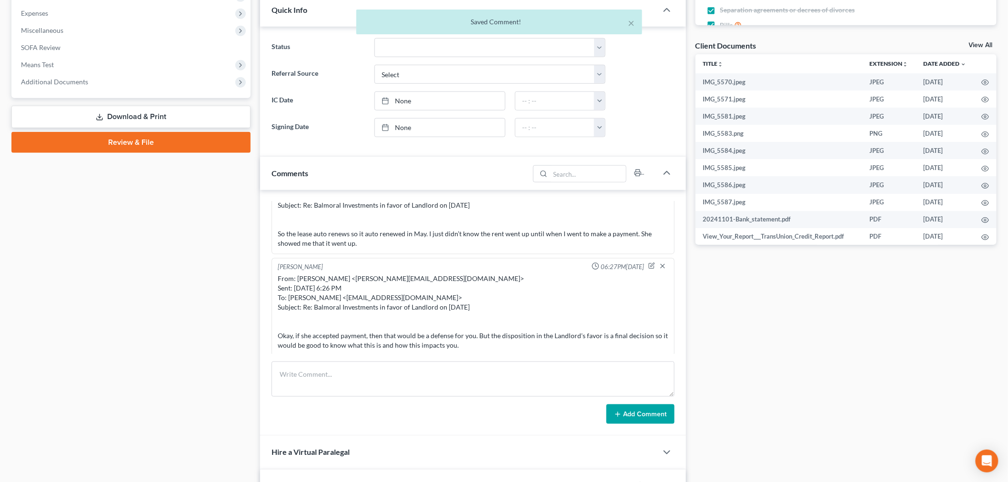
scroll to position [11252, 0]
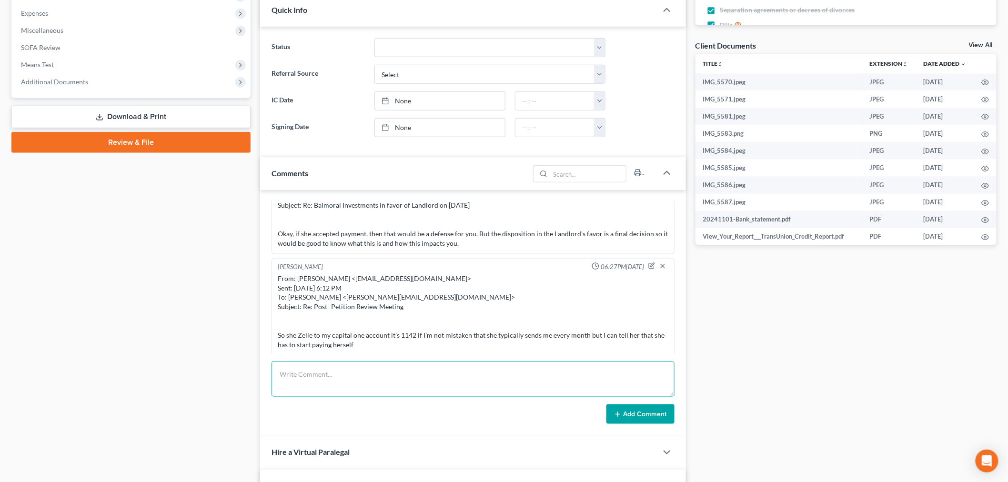
click at [599, 382] on textarea at bounding box center [473, 379] width 403 height 35
paste textarea "________________________________________ From: Iris Kwon <iris@bankruptcynearme…"
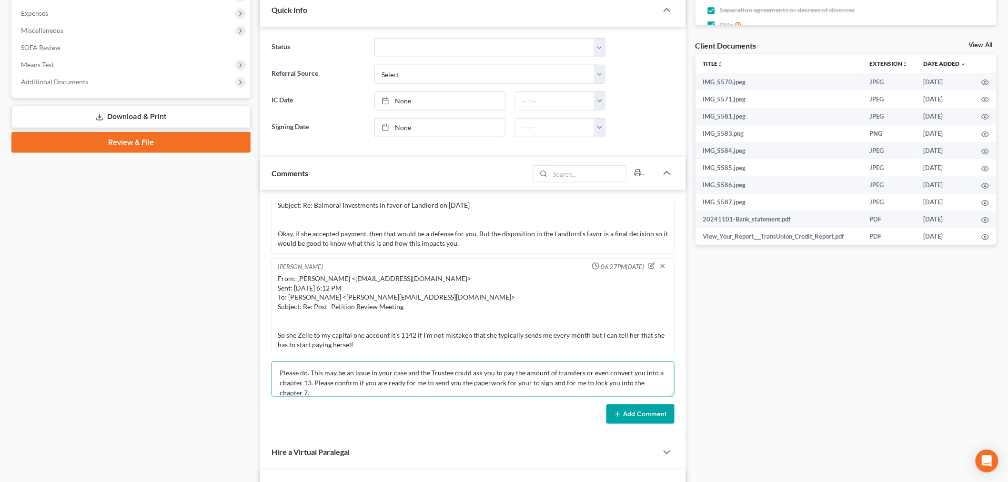
type textarea "________________________________________ From: Iris Kwon <iris@bankruptcynearme…"
click at [643, 413] on button "Add Comment" at bounding box center [640, 414] width 68 height 20
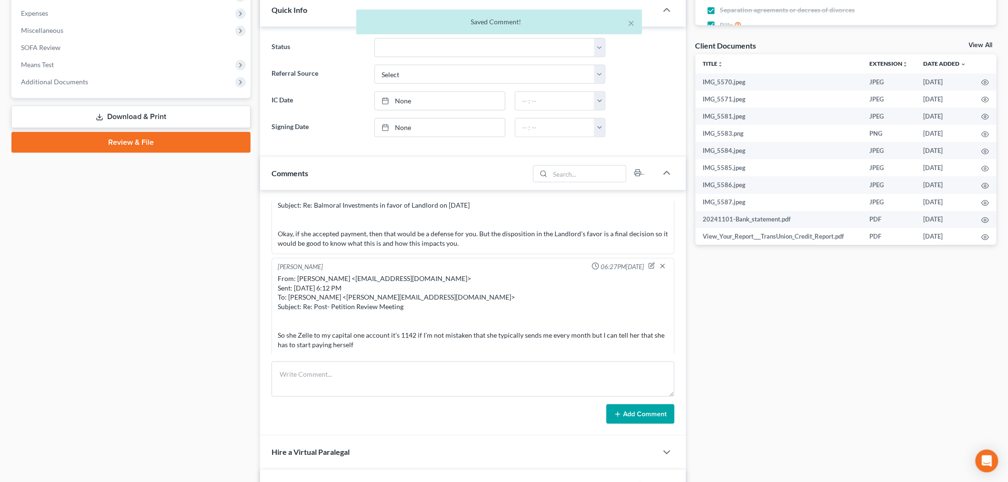
scroll to position [11373, 0]
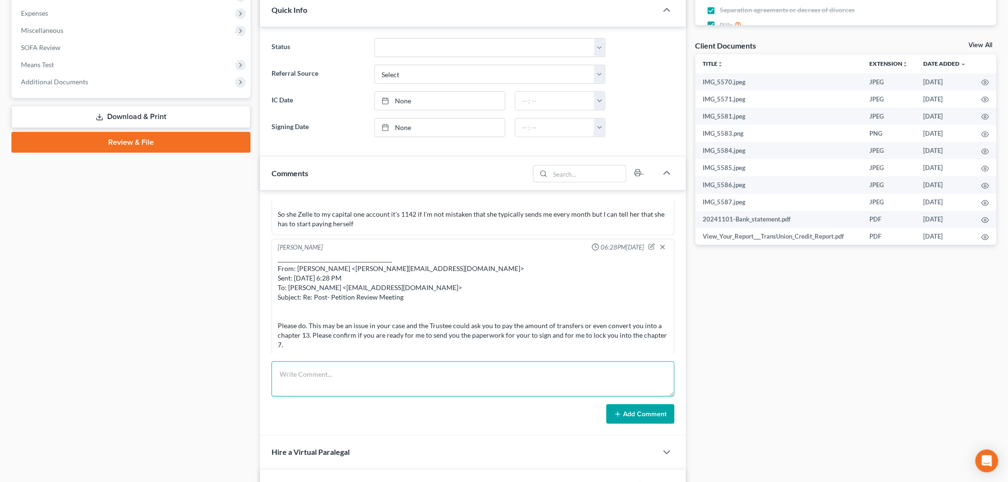
drag, startPoint x: 509, startPoint y: 388, endPoint x: 542, endPoint y: 391, distance: 33.5
click at [508, 389] on textarea at bounding box center [473, 379] width 403 height 35
paste textarea "From: Stacyann Julius <mrs.sjulius@yahoo.com> Sent: Wednesday, September 03, 20…"
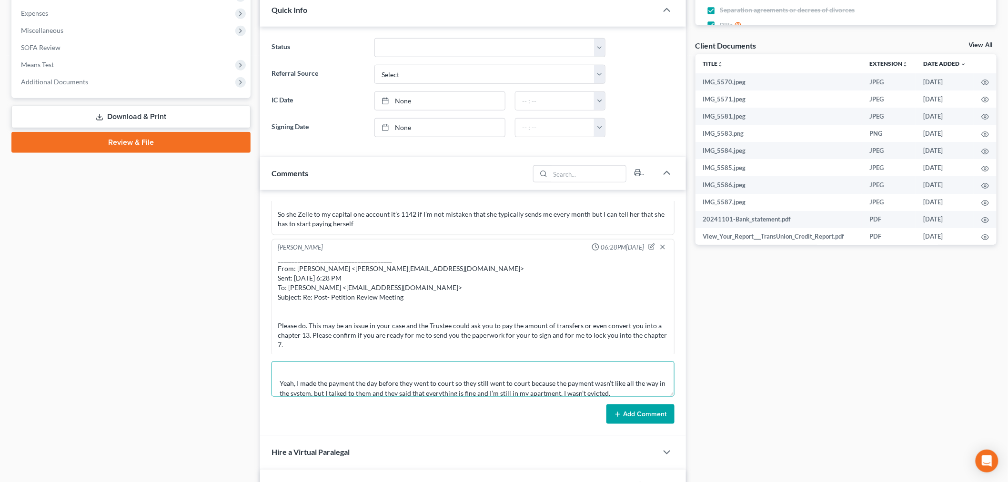
type textarea "From: Stacyann Julius <mrs.sjulius@yahoo.com> Sent: Wednesday, September 03, 20…"
click at [639, 408] on button "Add Comment" at bounding box center [640, 414] width 68 height 20
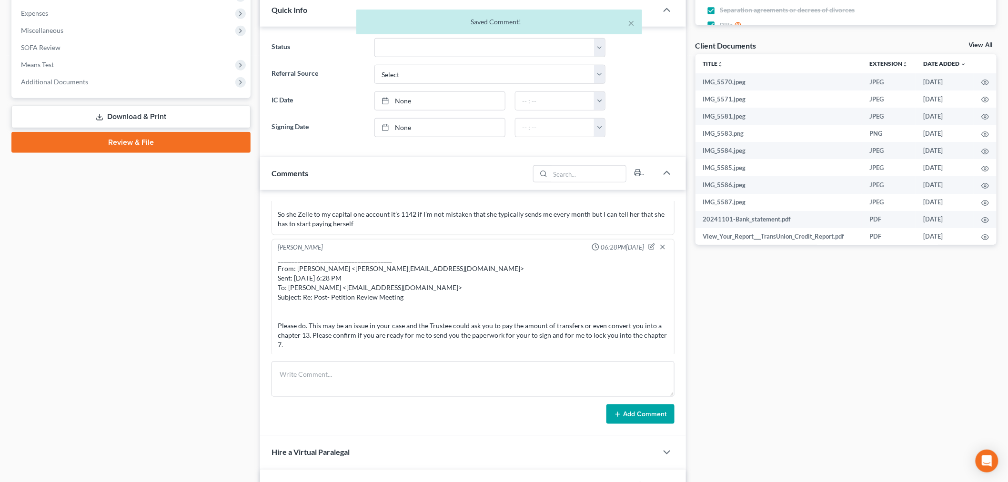
scroll to position [11475, 0]
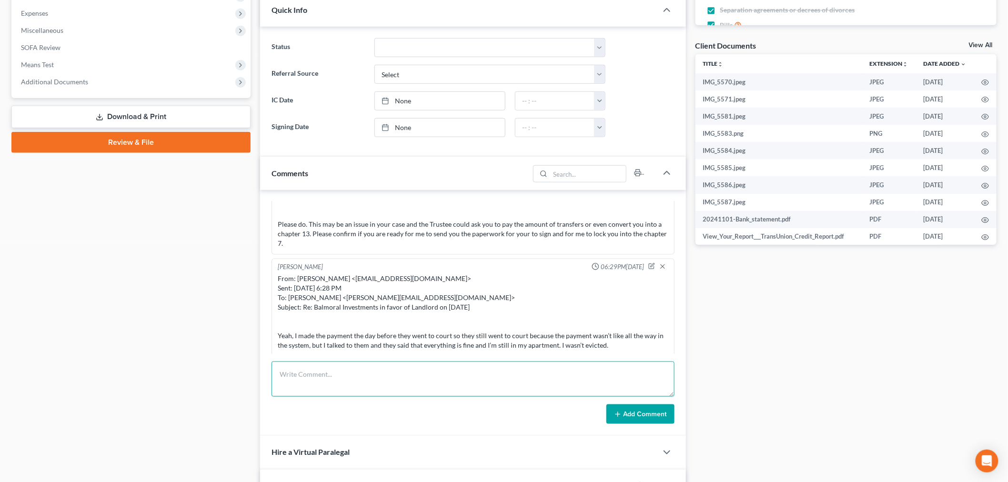
drag, startPoint x: 546, startPoint y: 379, endPoint x: 591, endPoint y: 395, distance: 47.6
click at [546, 380] on textarea at bounding box center [473, 379] width 403 height 35
paste textarea "________________________________________ From: Iris Kwon <iris@bankruptcynearme…"
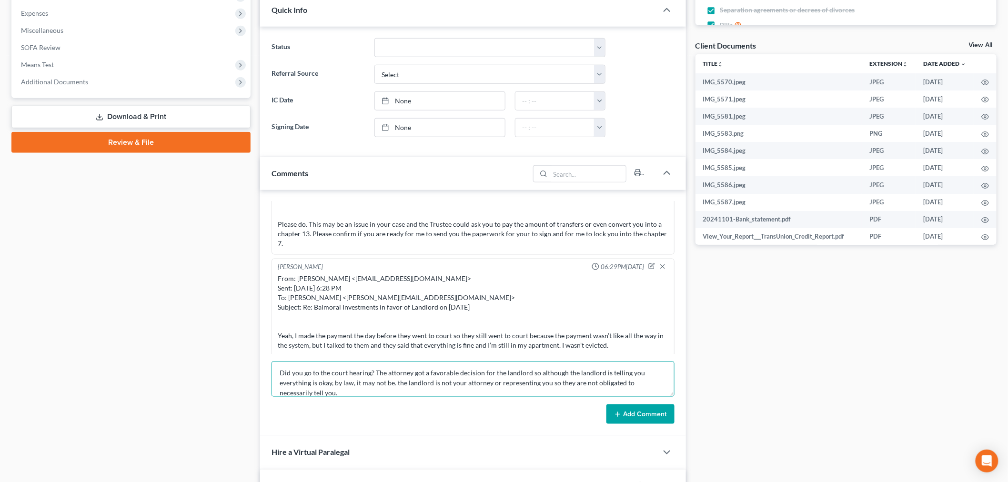
type textarea "________________________________________ From: Iris Kwon <iris@bankruptcynearme…"
click at [646, 412] on button "Add Comment" at bounding box center [640, 414] width 68 height 20
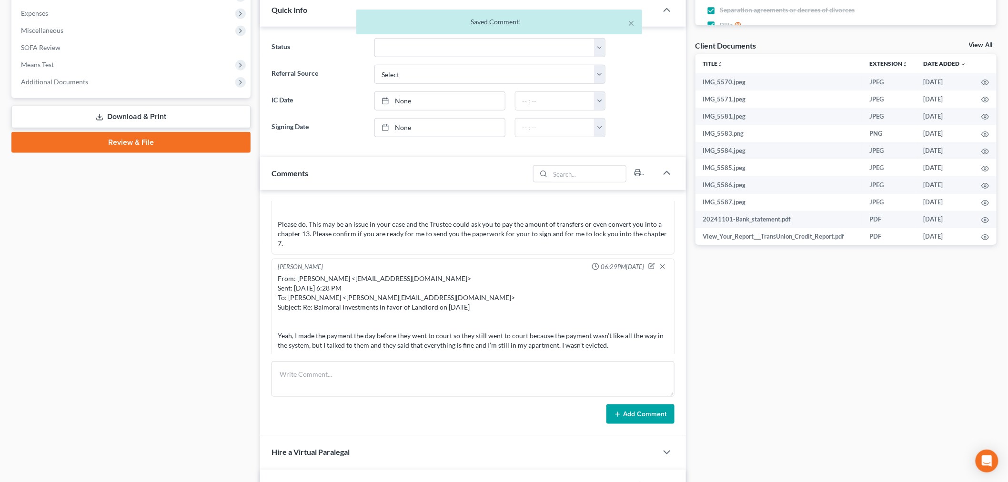
scroll to position [11596, 0]
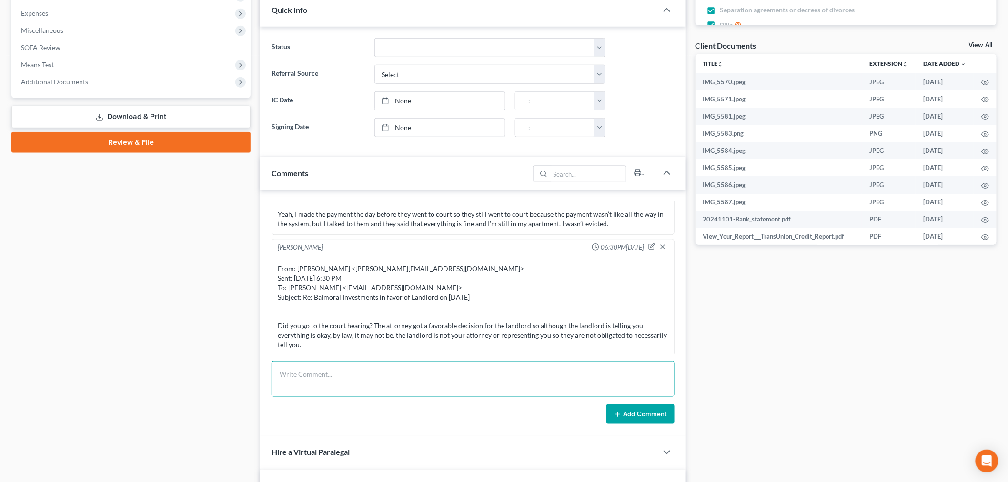
click at [606, 388] on textarea at bounding box center [473, 379] width 403 height 35
paste textarea "________________________________________ From: Stacyann Julius <mrs.sjulius@yah…"
type textarea "________________________________________ From: Stacyann Julius <mrs.sjulius@yah…"
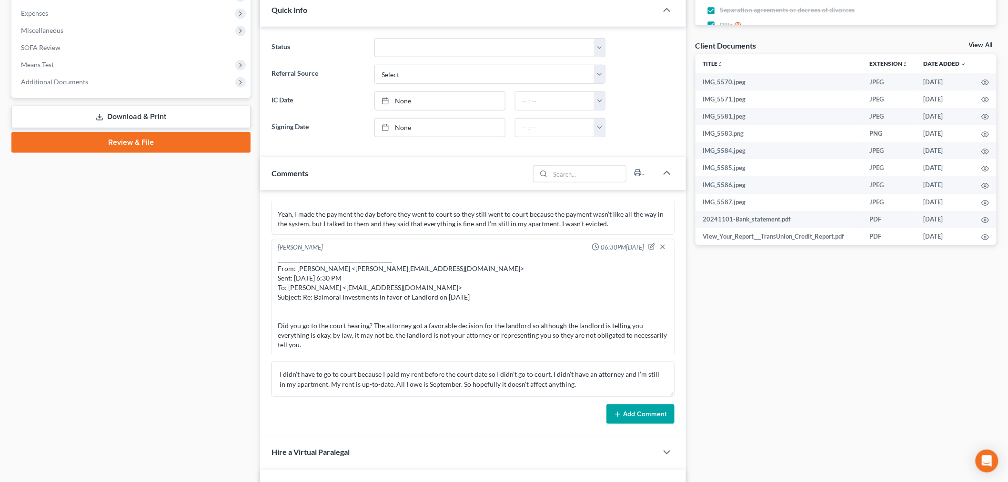
click at [634, 413] on button "Add Comment" at bounding box center [640, 414] width 68 height 20
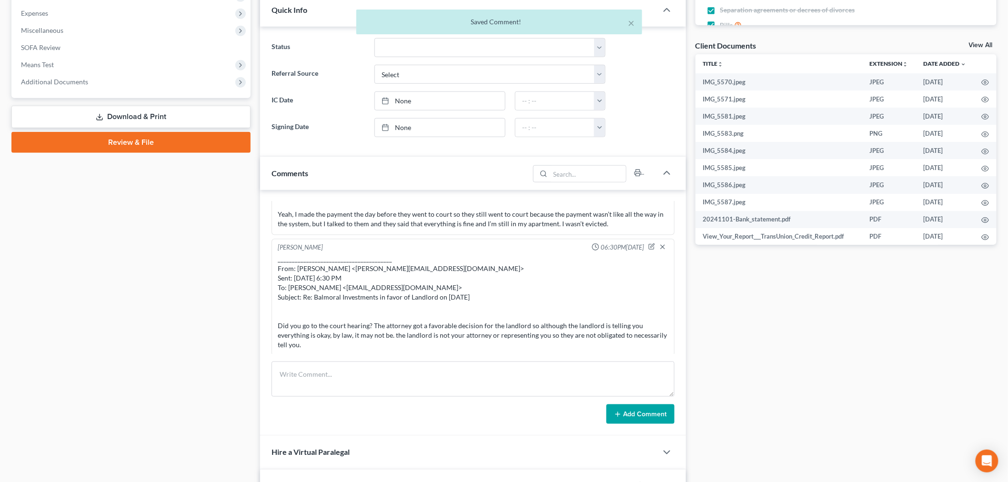
scroll to position [11708, 0]
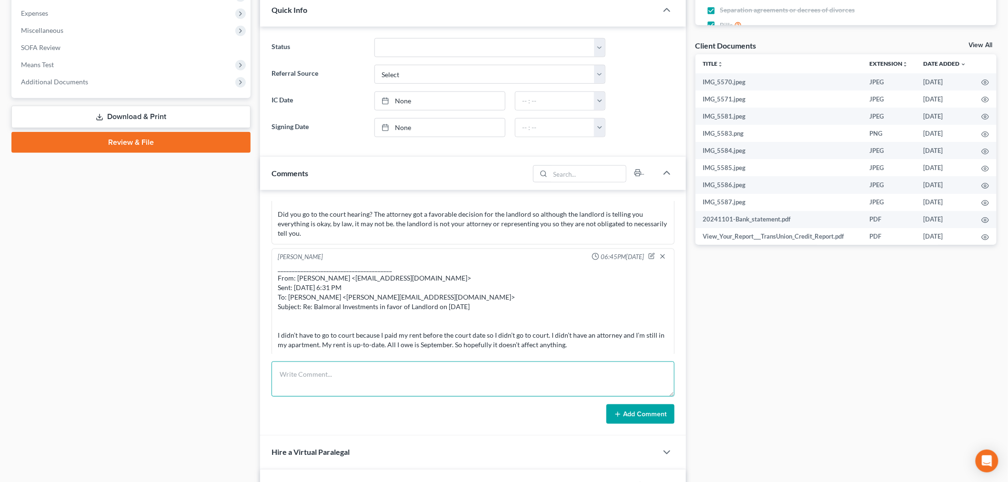
click at [505, 385] on textarea at bounding box center [473, 379] width 403 height 35
paste textarea "From: Iris Kwon <iris@bankruptcynearme.org> Sent: Wednesday, September 03, 2025…"
type textarea "From: Iris Kwon <iris@bankruptcynearme.org> Sent: Wednesday, September 03, 2025…"
click at [645, 406] on button "Add Comment" at bounding box center [640, 414] width 68 height 20
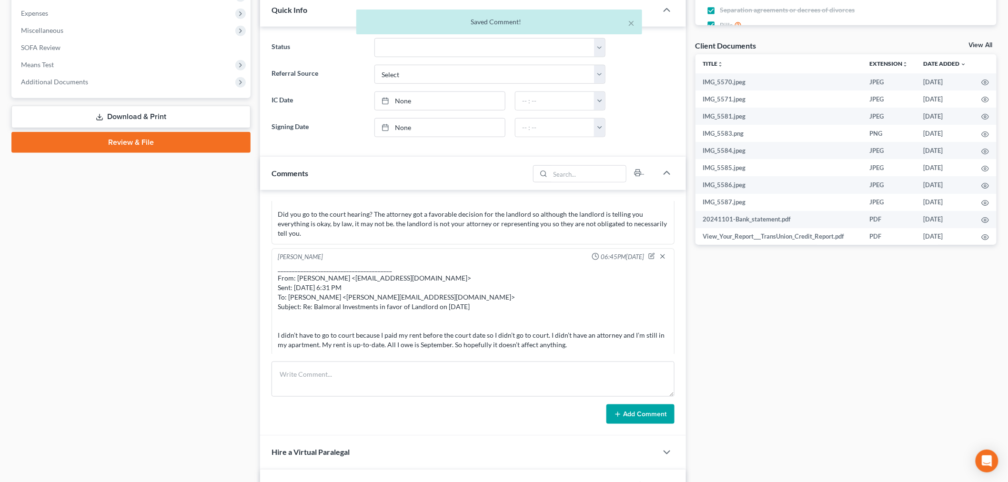
scroll to position [11829, 0]
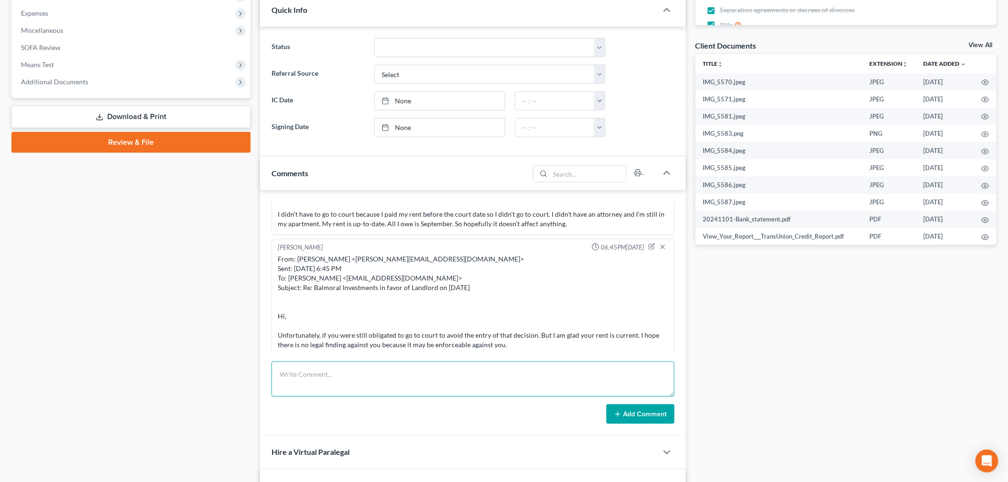
click at [550, 382] on textarea at bounding box center [473, 379] width 403 height 35
paste textarea "________________________________________ From: Stacyann Julius <mrs.sjulius@yah…"
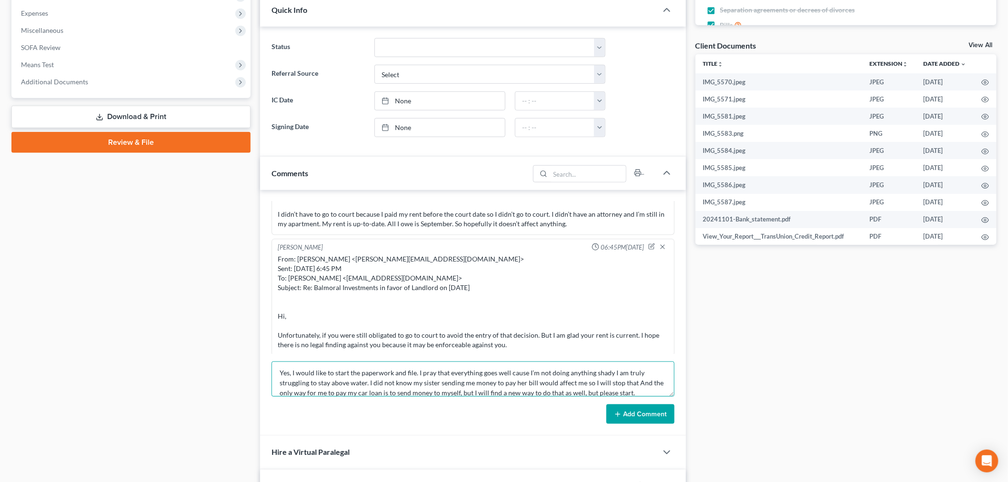
type textarea "________________________________________ From: Stacyann Julius <mrs.sjulius@yah…"
click at [640, 413] on button "Add Comment" at bounding box center [640, 414] width 68 height 20
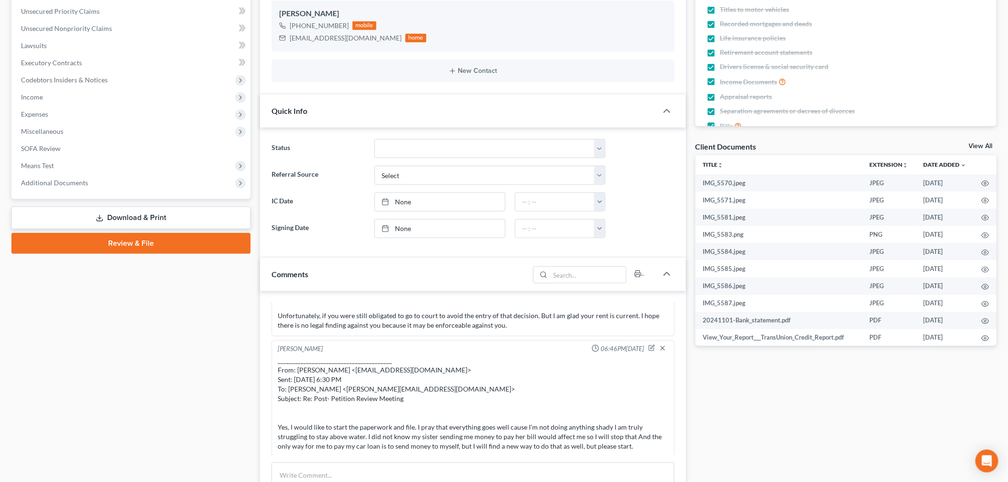
scroll to position [0, 0]
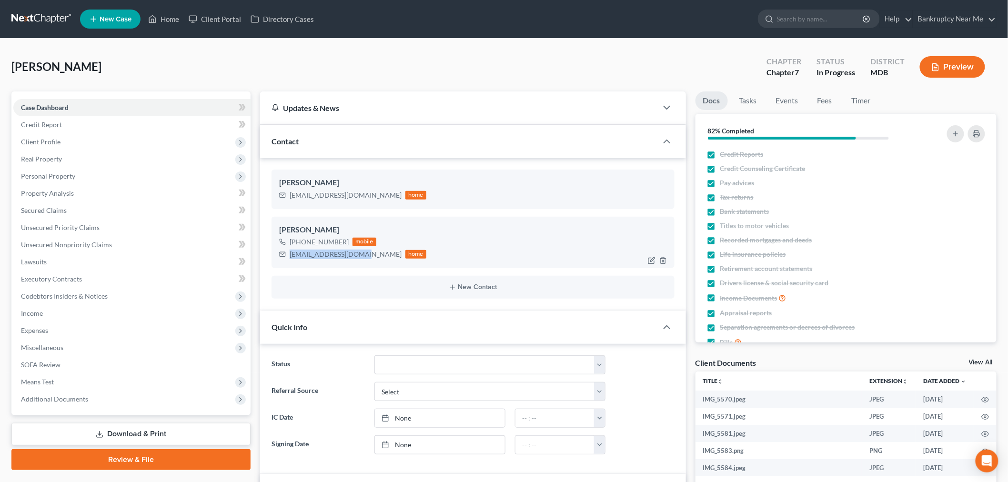
drag, startPoint x: 355, startPoint y: 250, endPoint x: 286, endPoint y: 260, distance: 70.3
click at [286, 260] on div "mrs.sjulius@yahoo.com home" at bounding box center [352, 254] width 147 height 12
copy div "mrs.sjulius@yahoo.com"
click at [109, 440] on link "Download & Print" at bounding box center [130, 434] width 239 height 22
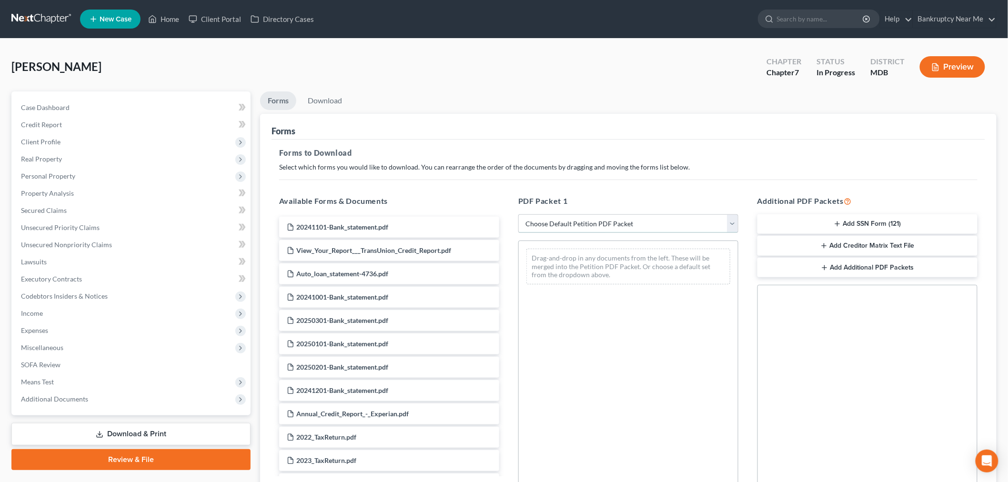
click at [591, 224] on select "Choose Default Petition PDF Packet Complete Bankruptcy Petition (all forms and …" at bounding box center [628, 223] width 220 height 19
select select "0"
click at [518, 214] on select "Choose Default Petition PDF Packet Complete Bankruptcy Petition (all forms and …" at bounding box center [628, 223] width 220 height 19
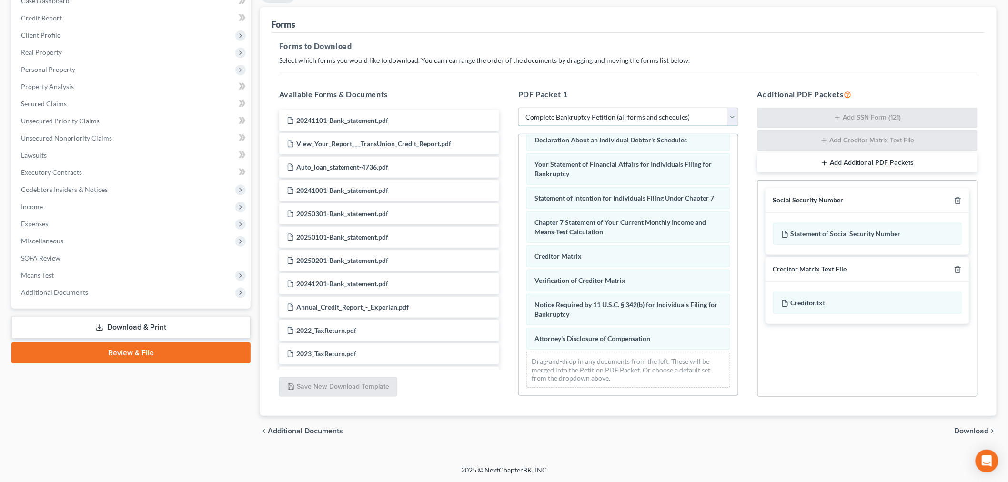
scroll to position [107, 0]
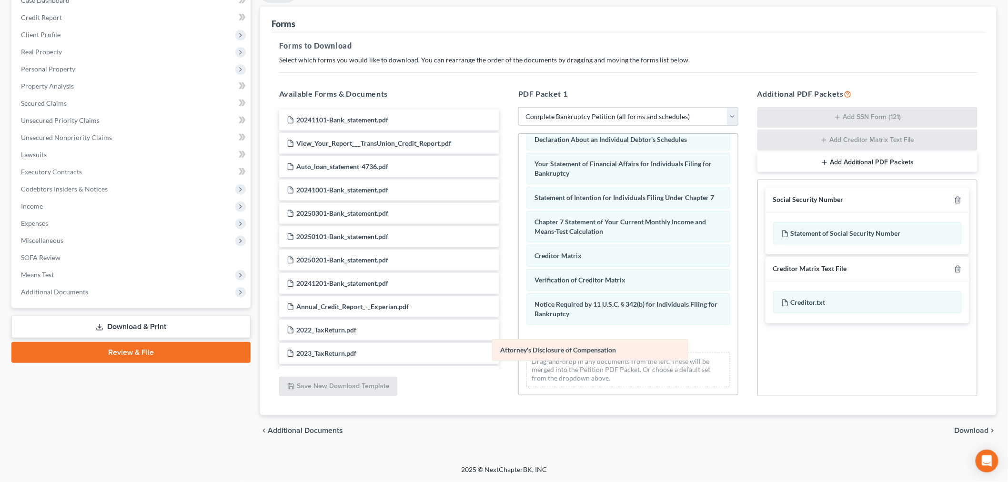
drag, startPoint x: 669, startPoint y: 346, endPoint x: 405, endPoint y: 358, distance: 264.2
click at [519, 358] on div "Attorney's Disclosure of Compensation Voluntary Petition for Individuals Filing…" at bounding box center [628, 136] width 219 height 517
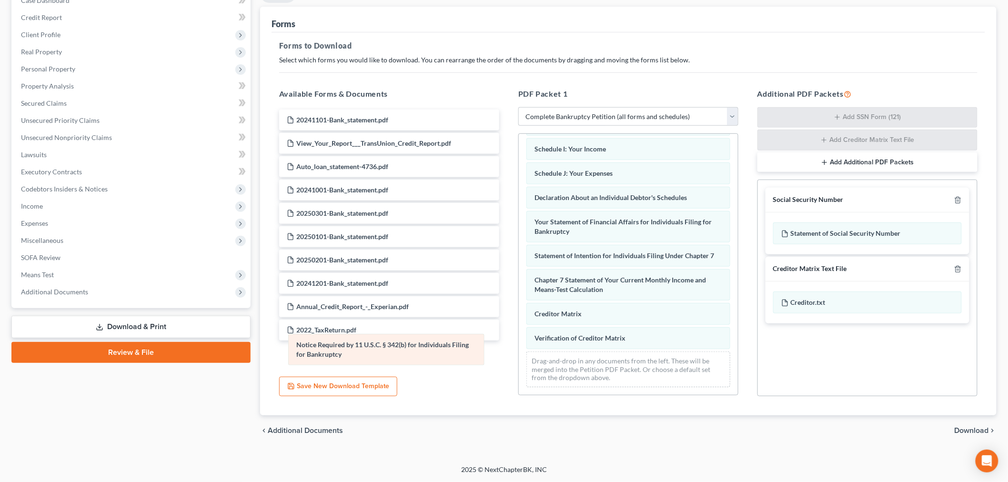
drag, startPoint x: 387, startPoint y: 350, endPoint x: 323, endPoint y: 356, distance: 65.0
click at [519, 355] on div "Notice Required by 11 U.S.C. § 342(b) for Individuals Filing for Bankruptcy Vol…" at bounding box center [628, 165] width 219 height 459
click at [954, 271] on div at bounding box center [955, 268] width 11 height 9
click at [956, 268] on icon "button" at bounding box center [958, 269] width 4 height 6
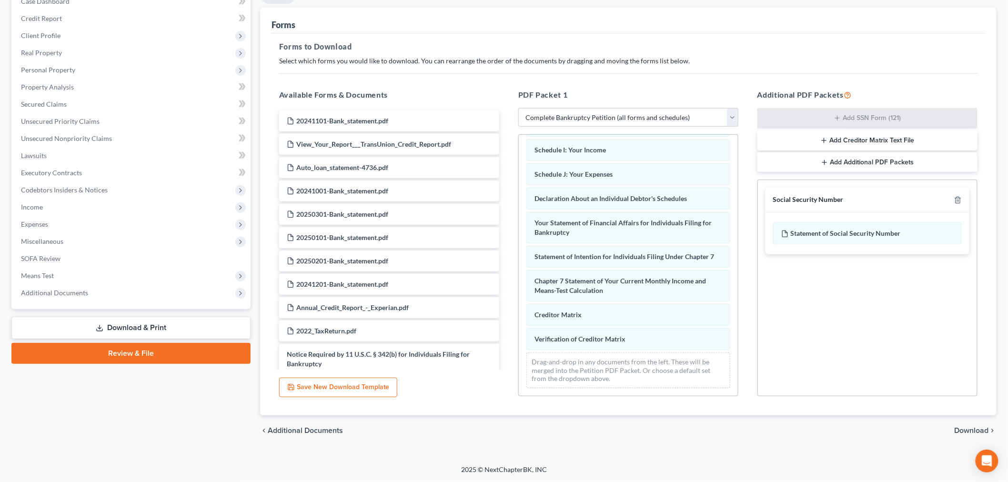
scroll to position [106, 0]
click at [956, 195] on div at bounding box center [955, 199] width 11 height 9
click at [958, 202] on icon "button" at bounding box center [958, 200] width 8 height 8
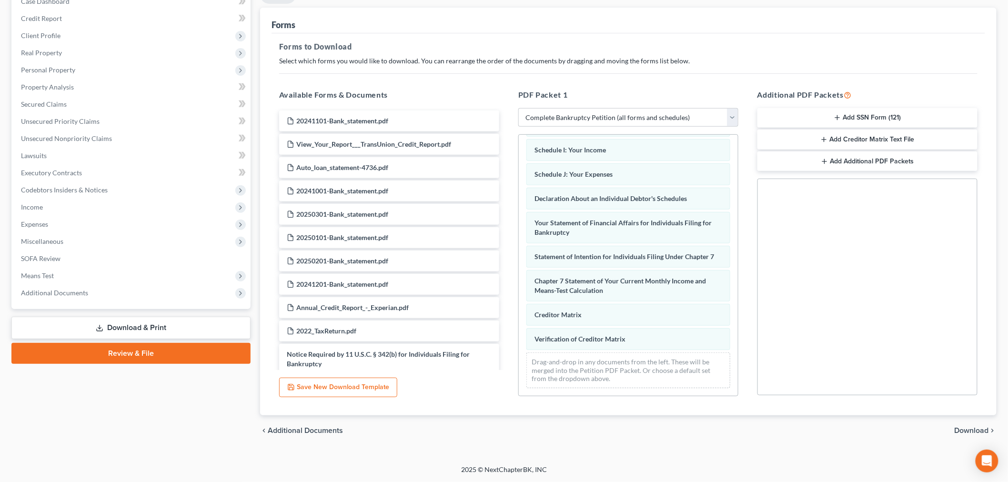
click at [973, 427] on span "Download" at bounding box center [972, 431] width 34 height 8
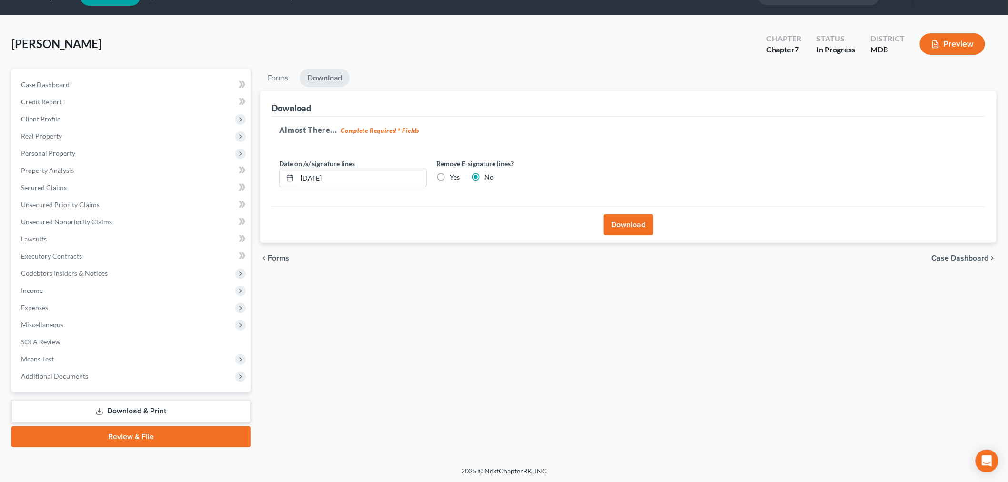
scroll to position [0, 0]
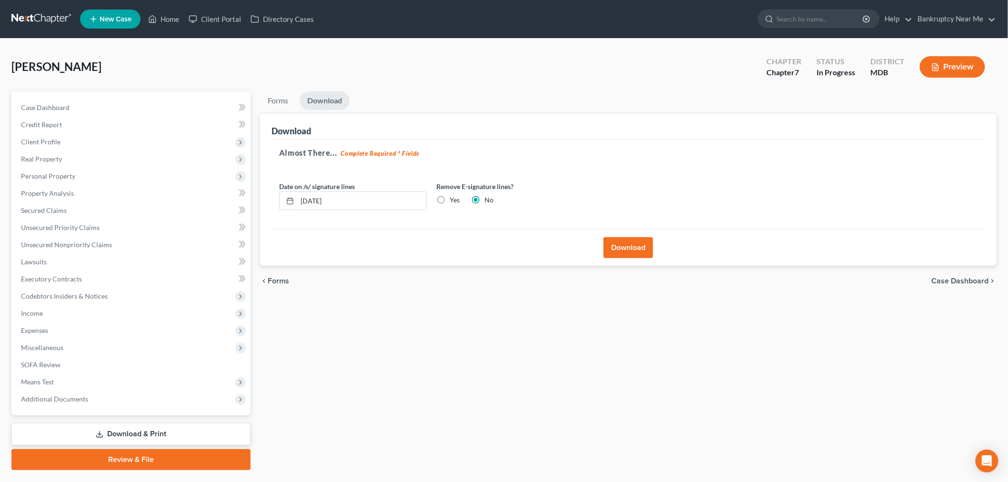
drag, startPoint x: 618, startPoint y: 241, endPoint x: 658, endPoint y: 229, distance: 41.9
click at [617, 241] on button "Download" at bounding box center [629, 247] width 50 height 21
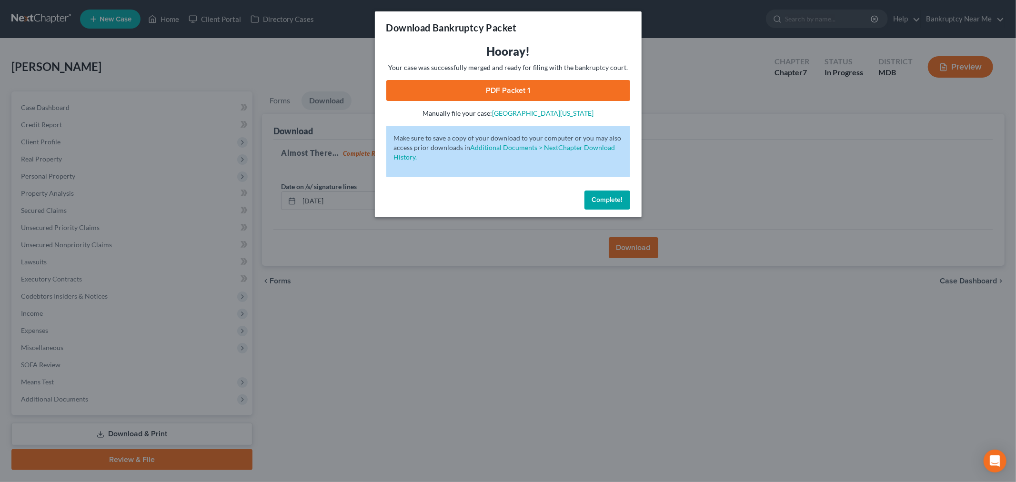
click at [568, 89] on link "PDF Packet 1" at bounding box center [508, 90] width 244 height 21
drag, startPoint x: 599, startPoint y: 196, endPoint x: 592, endPoint y: 195, distance: 6.7
click at [599, 196] on span "Complete!" at bounding box center [607, 200] width 30 height 8
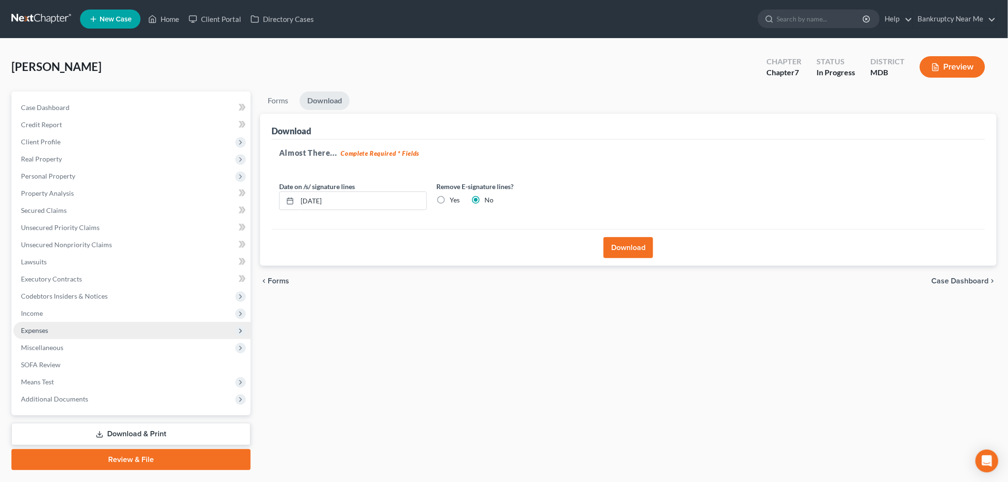
click at [43, 325] on span "Expenses" at bounding box center [131, 330] width 237 height 17
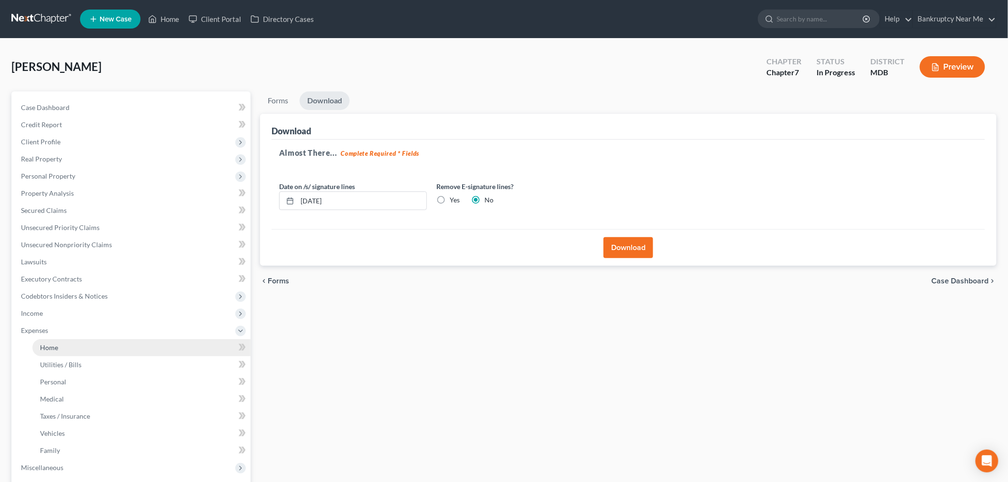
drag, startPoint x: 50, startPoint y: 348, endPoint x: 59, endPoint y: 339, distance: 13.1
click at [50, 348] on span "Home" at bounding box center [49, 347] width 18 height 8
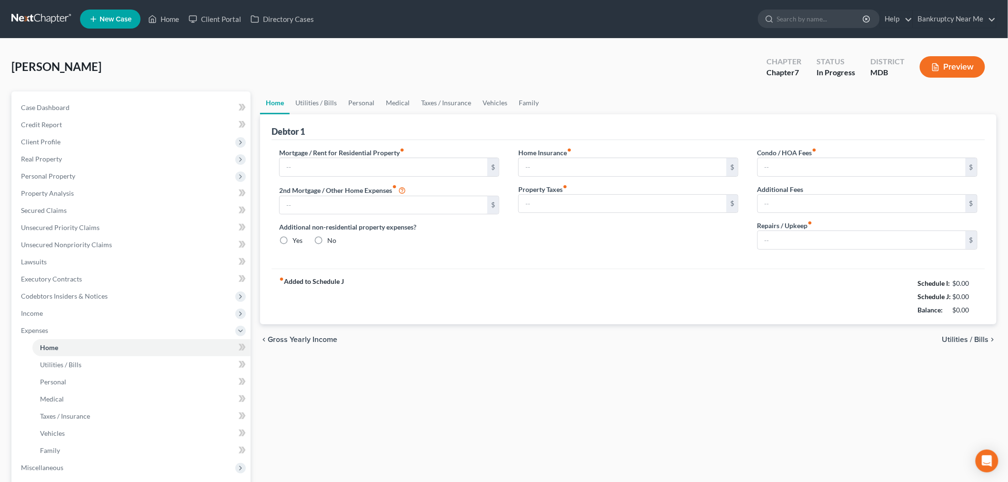
type input "1,300.00"
type input "0.00"
radio input "true"
type input "25.00"
type input "0.00"
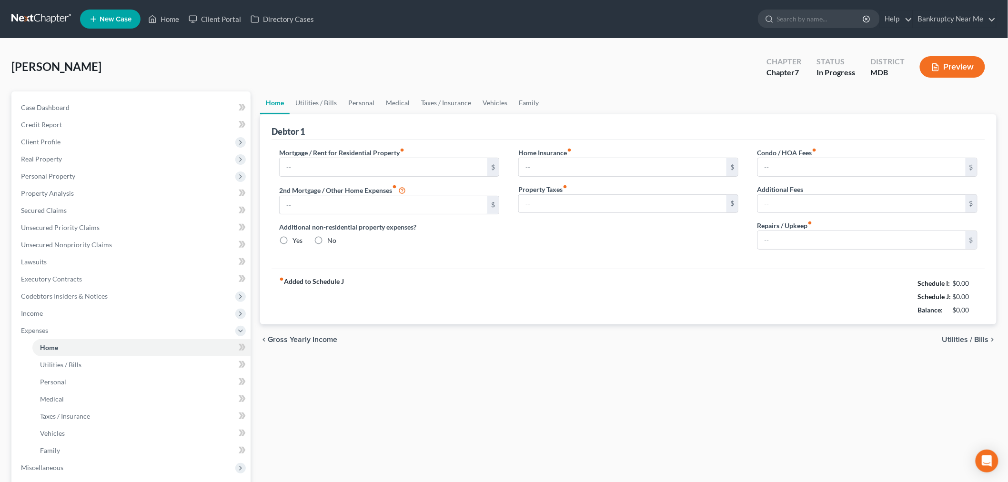
type input "0.00"
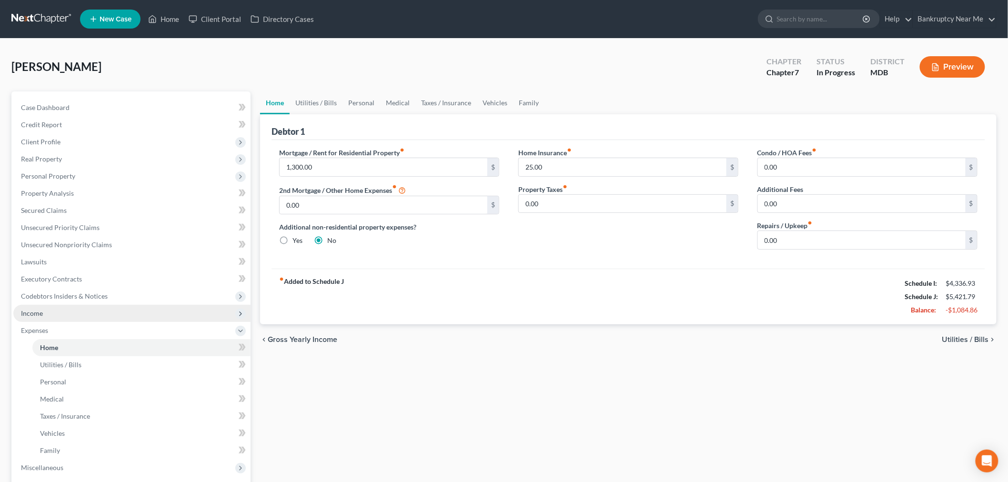
click at [36, 307] on span "Income" at bounding box center [131, 313] width 237 height 17
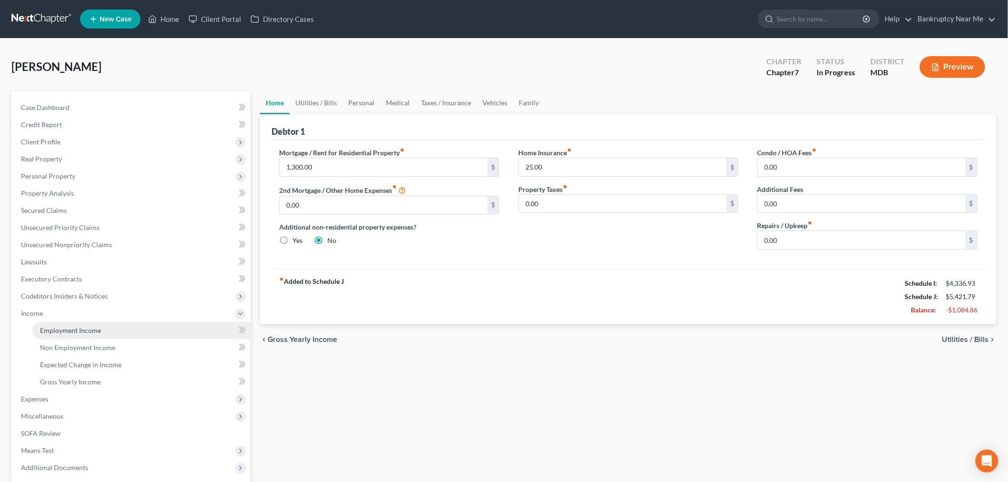
click at [43, 326] on span "Employment Income" at bounding box center [70, 330] width 61 height 8
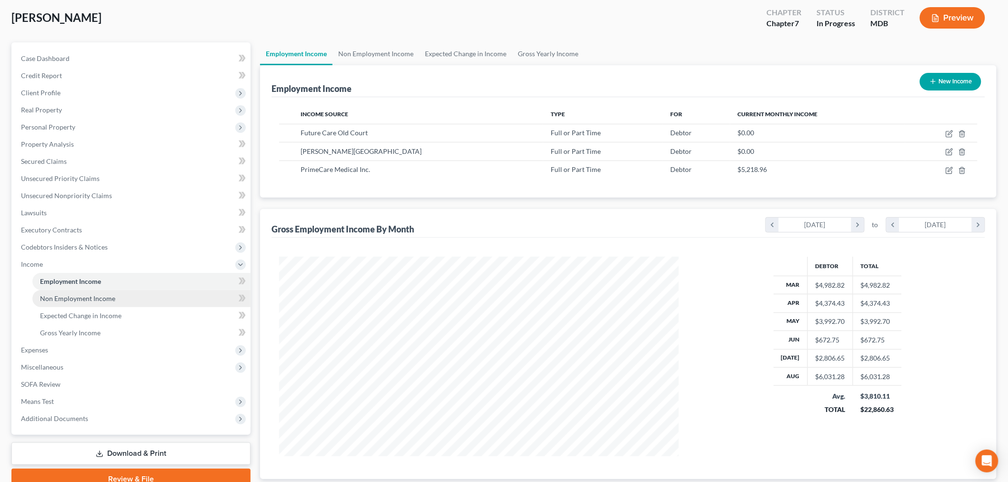
scroll to position [106, 0]
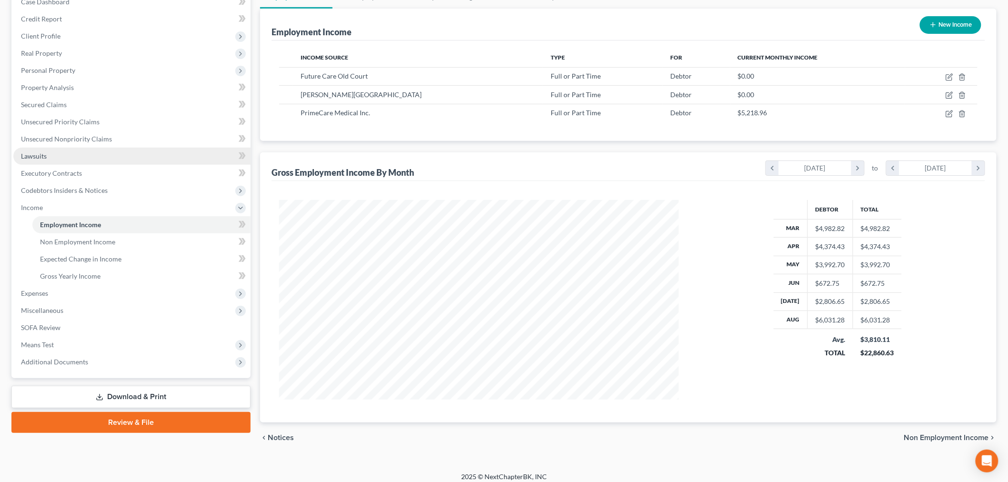
click at [60, 150] on link "Lawsuits" at bounding box center [131, 156] width 237 height 17
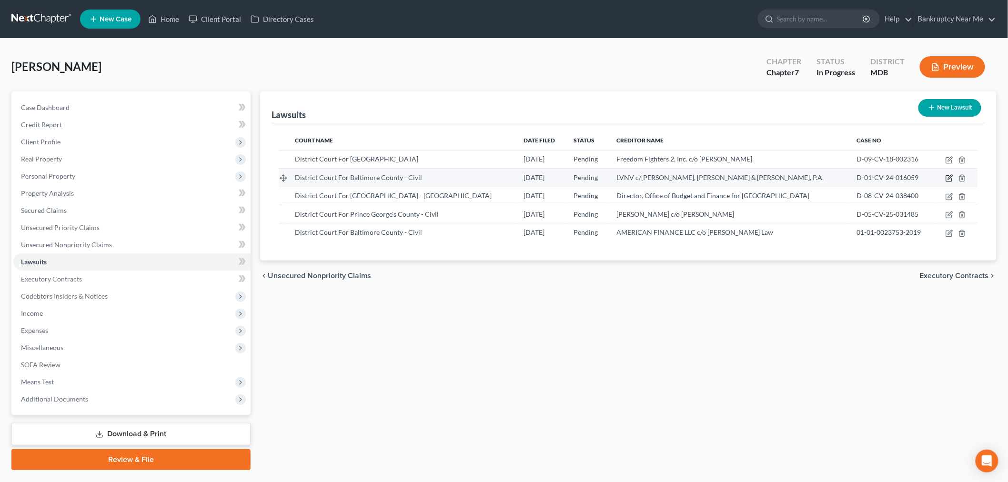
click at [948, 178] on icon "button" at bounding box center [950, 178] width 8 height 8
select select "21"
select select "0"
select select "1"
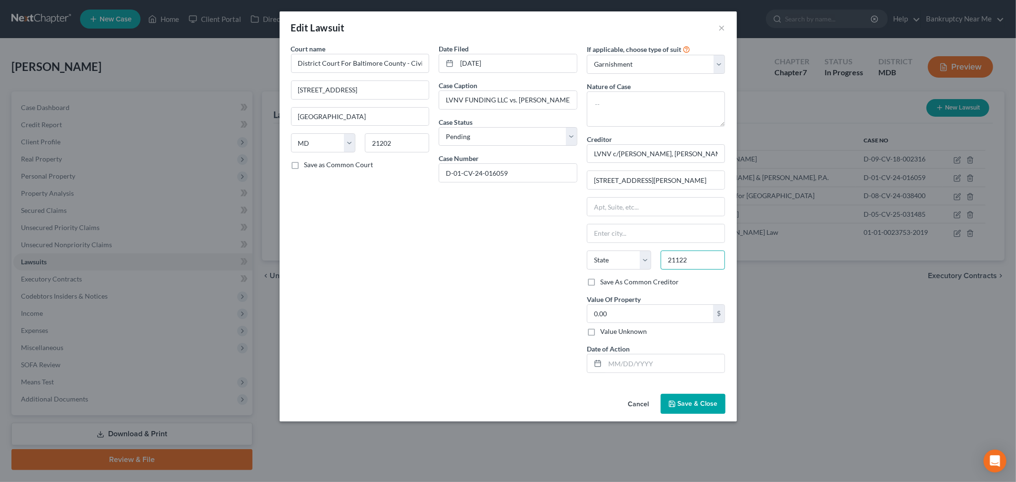
click at [686, 258] on input "21122" at bounding box center [693, 260] width 64 height 19
click at [646, 235] on input "text" at bounding box center [656, 233] width 138 height 18
click at [610, 269] on select "State AL AK AR AZ CA CO CT DE DC FL GA GU HI ID IL IN IA KS KY LA ME MD MA MI M…" at bounding box center [619, 260] width 64 height 19
select select "21"
click at [587, 251] on select "State AL AK AR AZ CA CO CT DE DC FL GA GU HI ID IL IN IA KS KY LA ME MD MA MI M…" at bounding box center [619, 260] width 64 height 19
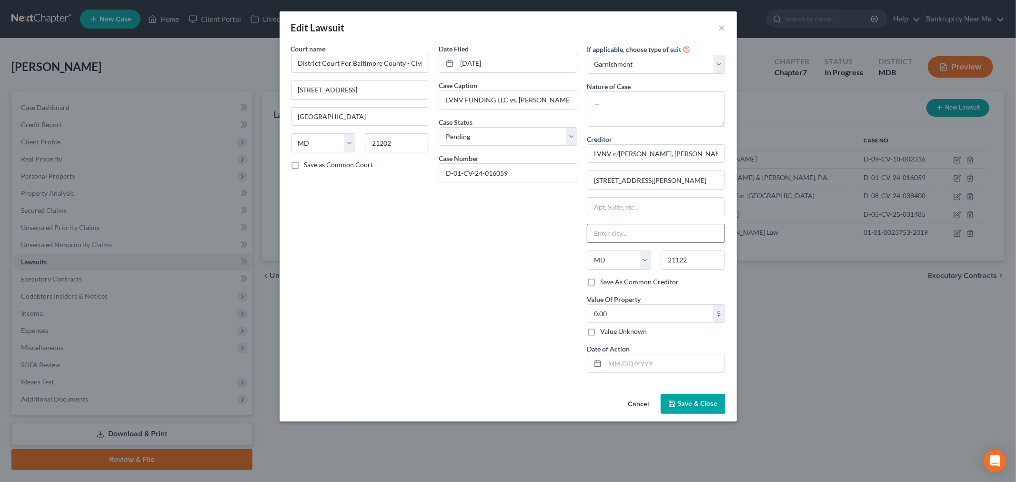
click at [619, 237] on input "text" at bounding box center [656, 233] width 138 height 18
type input "Glen Burnie"
click at [696, 404] on span "Save & Close" at bounding box center [698, 404] width 40 height 8
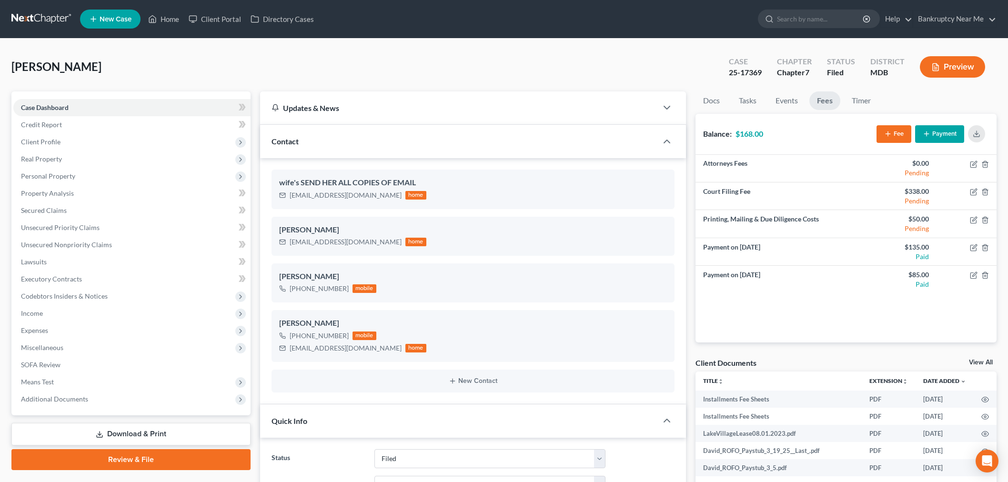
select select "6"
click at [34, 21] on link at bounding box center [41, 18] width 61 height 17
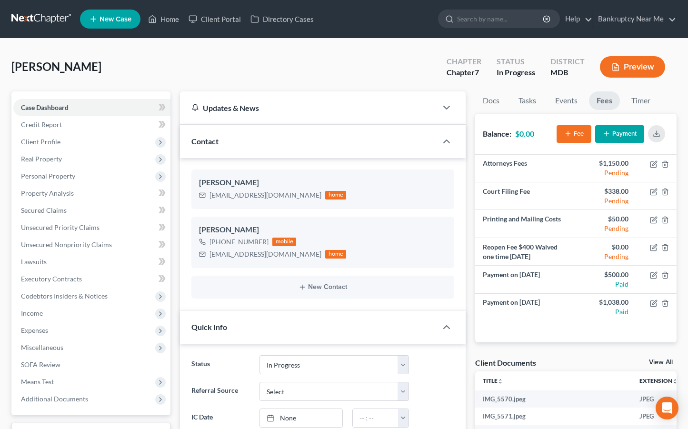
select select "9"
select select "0"
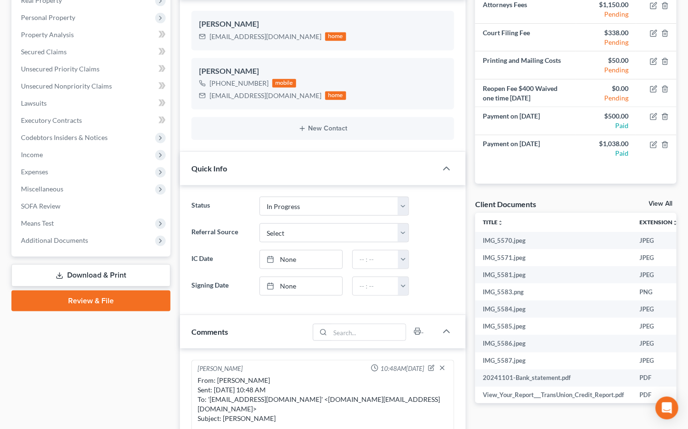
scroll to position [1153, 0]
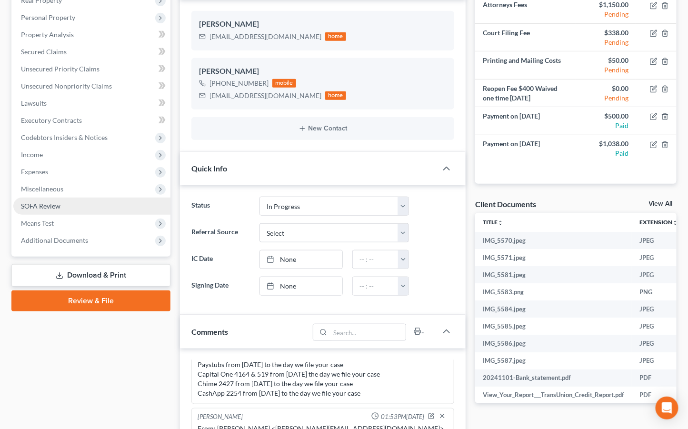
drag, startPoint x: 49, startPoint y: 168, endPoint x: 122, endPoint y: 202, distance: 81.2
click at [49, 168] on span "Expenses" at bounding box center [91, 171] width 157 height 17
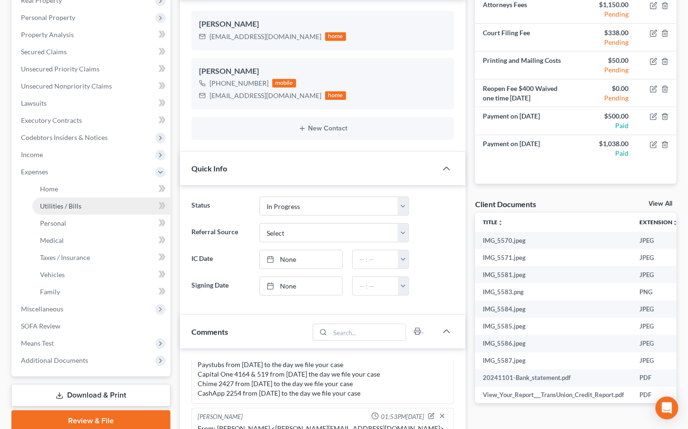
click at [69, 202] on span "Utilities / Bills" at bounding box center [60, 206] width 41 height 8
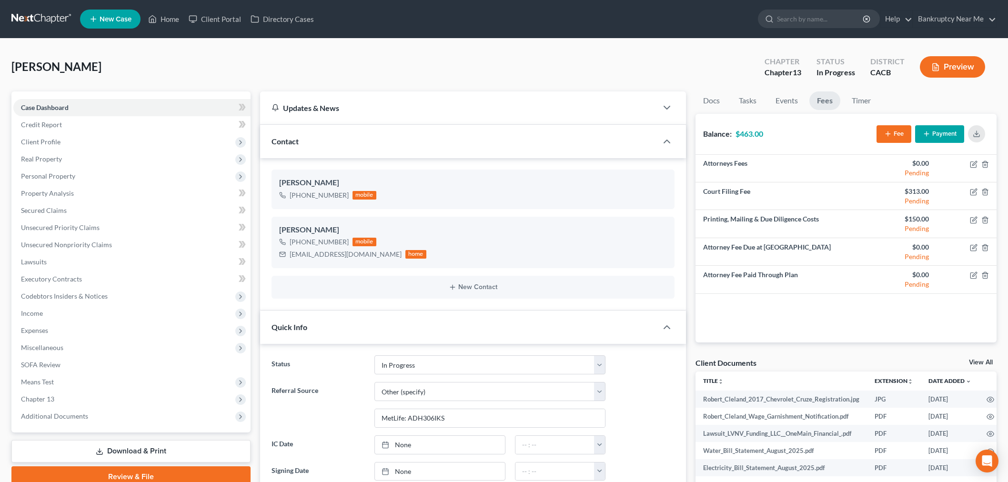
select select "9"
select select "6"
